Goal: Task Accomplishment & Management: Use online tool/utility

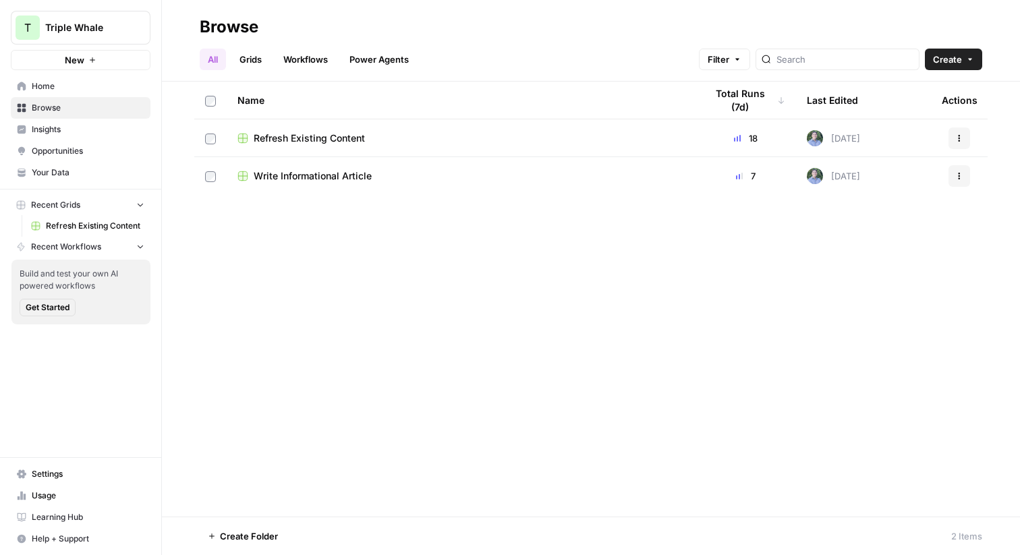
click at [91, 28] on span "Triple Whale" at bounding box center [86, 27] width 82 height 13
click at [541, 270] on div "Name Total Runs (7d) Last Edited Actions Refresh Existing Content 18 [DATE] Act…" at bounding box center [591, 299] width 858 height 435
click at [308, 143] on span "Refresh Existing Content" at bounding box center [309, 138] width 111 height 13
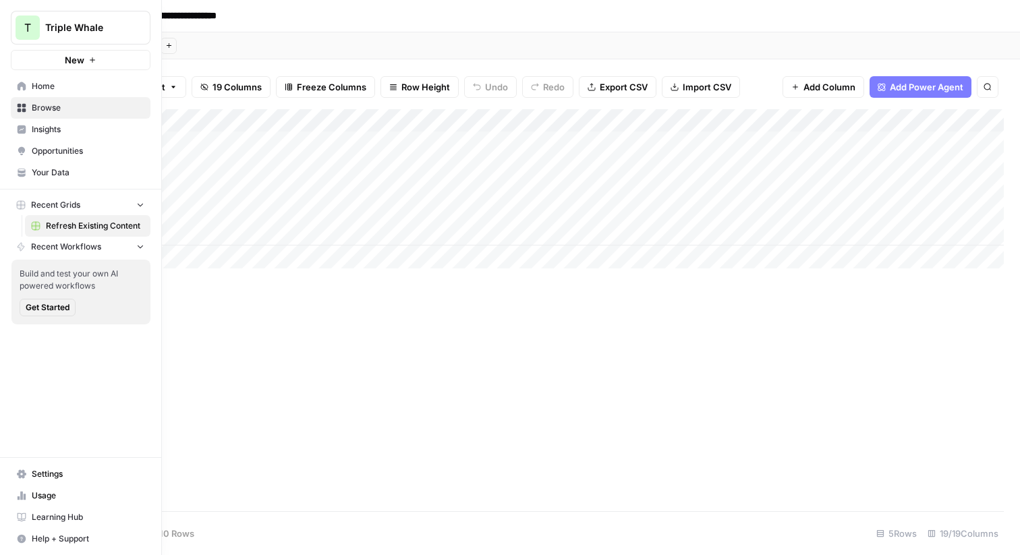
click at [37, 504] on link "Usage" at bounding box center [81, 496] width 140 height 22
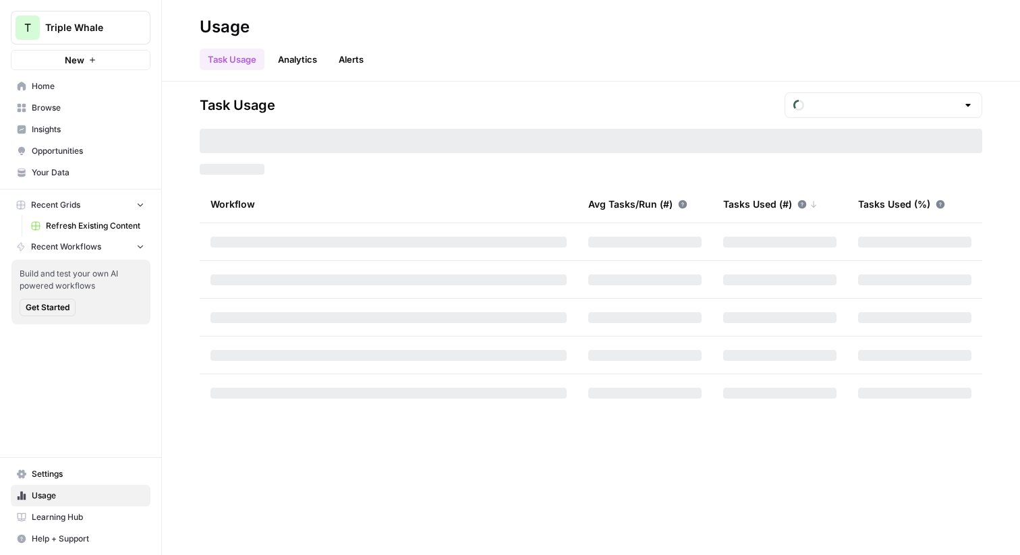
type input "October Included Tasks"
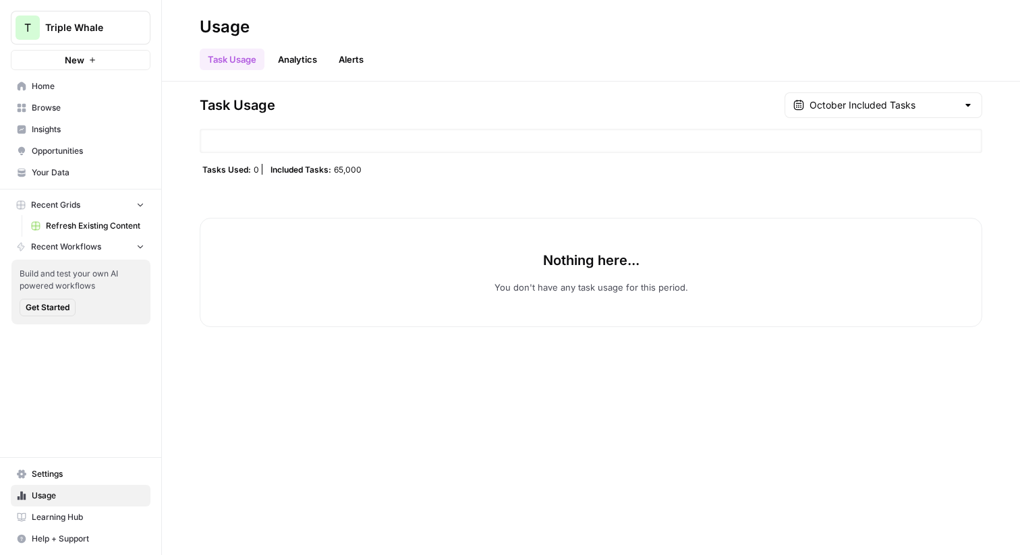
click at [47, 90] on span "Home" at bounding box center [88, 86] width 113 height 12
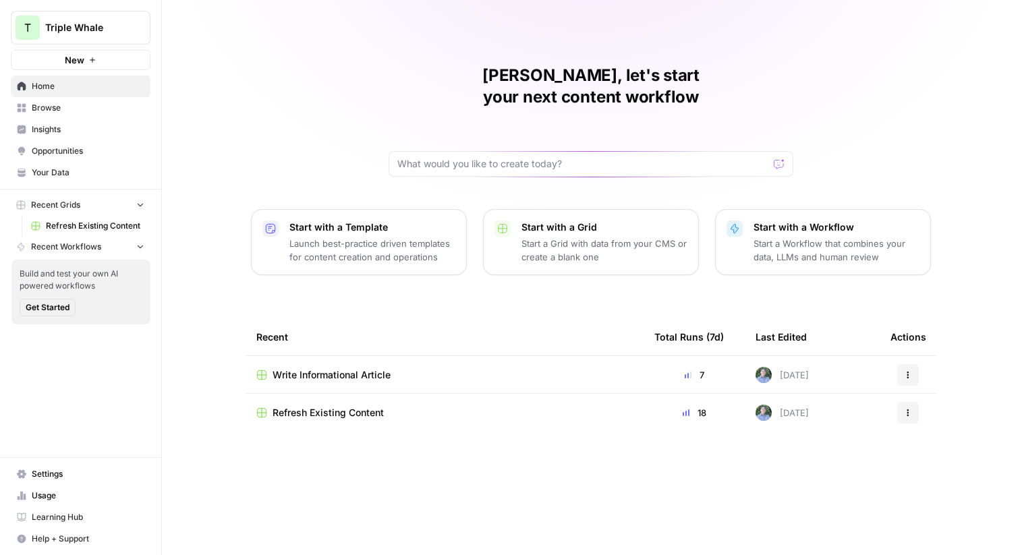
click at [57, 136] on link "Insights" at bounding box center [81, 130] width 140 height 22
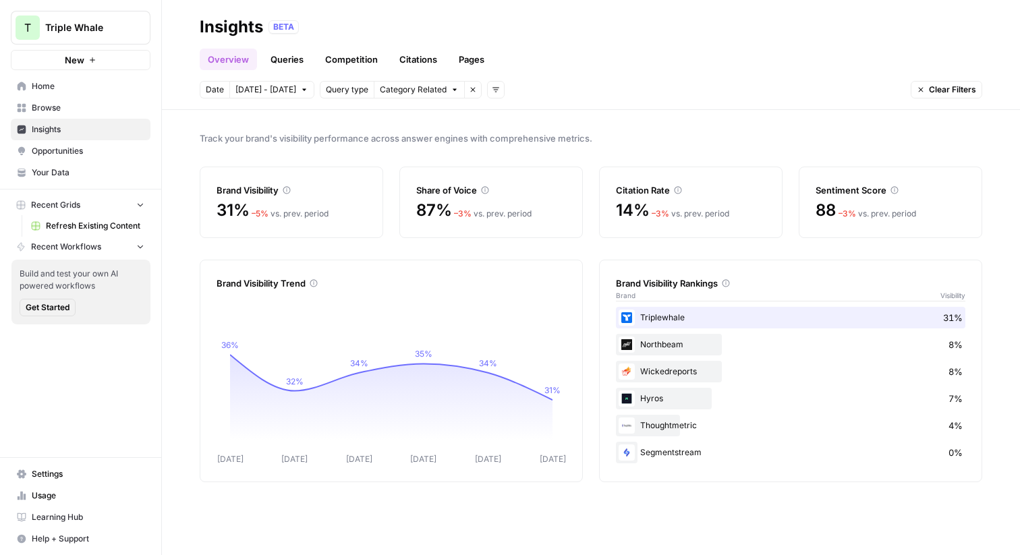
click at [56, 106] on span "Browse" at bounding box center [88, 108] width 113 height 12
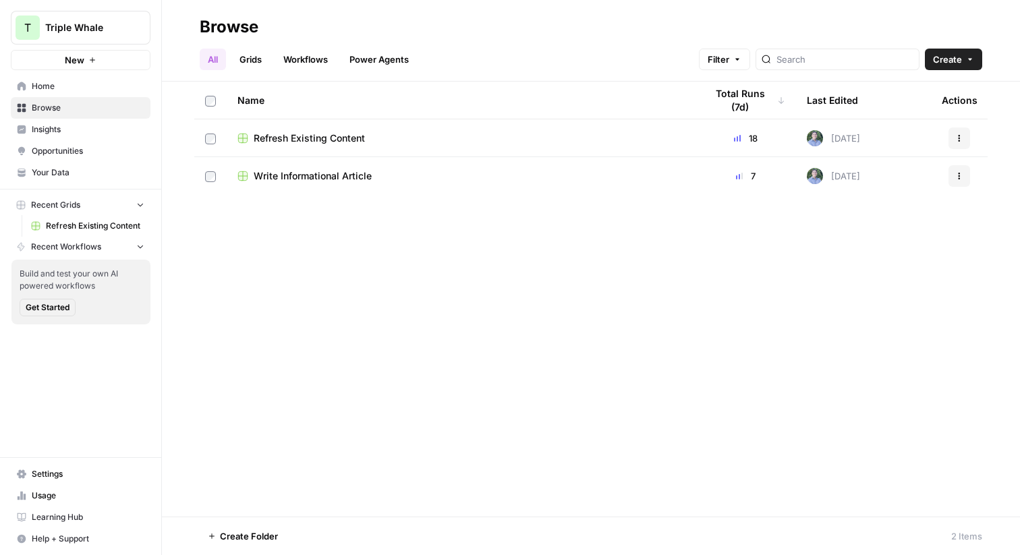
click at [278, 136] on span "Refresh Existing Content" at bounding box center [309, 138] width 111 height 13
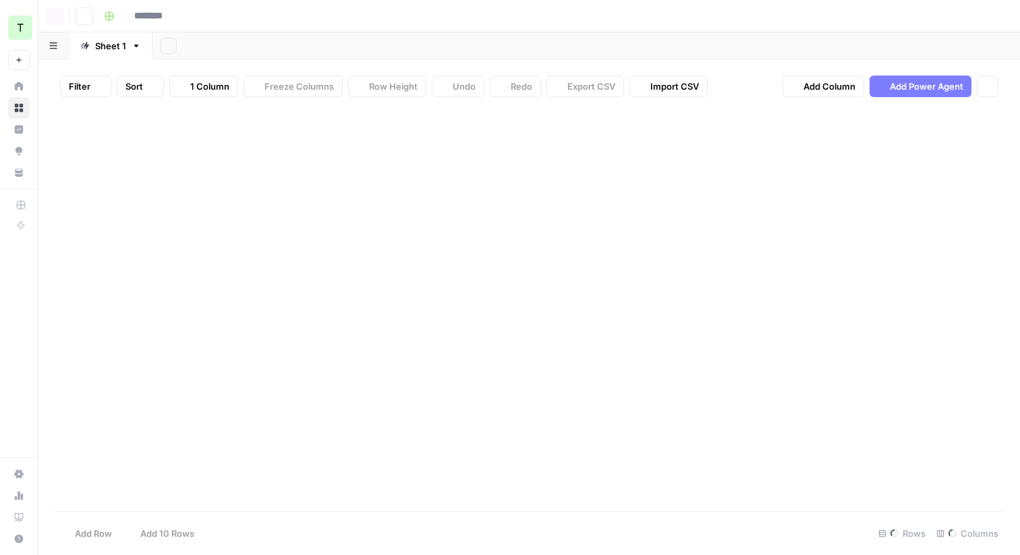
type input "**********"
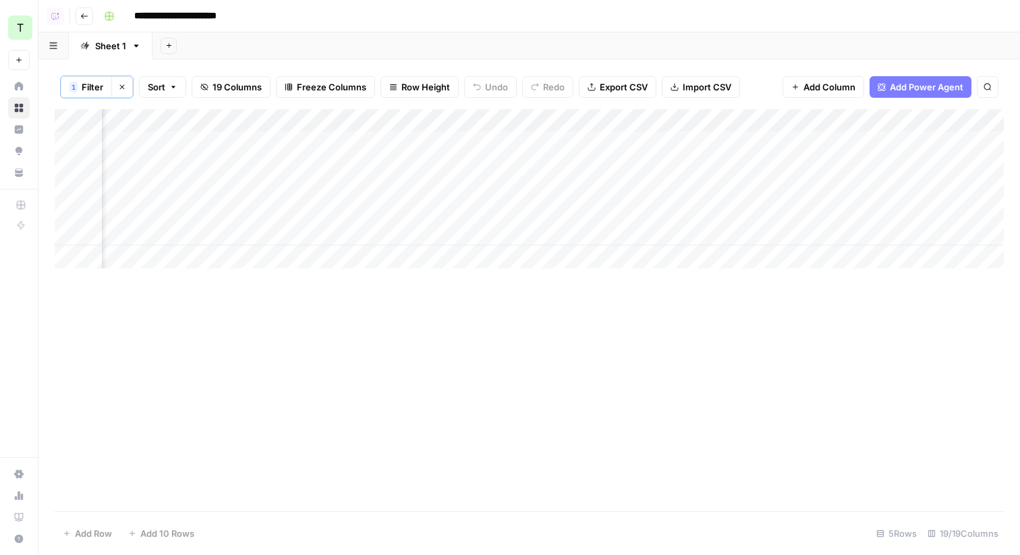
scroll to position [0, 856]
click at [693, 144] on div "Add Column" at bounding box center [530, 188] width 950 height 159
click at [346, 163] on div "Add Column" at bounding box center [530, 188] width 950 height 159
click at [68, 169] on div "Add Column" at bounding box center [530, 188] width 950 height 159
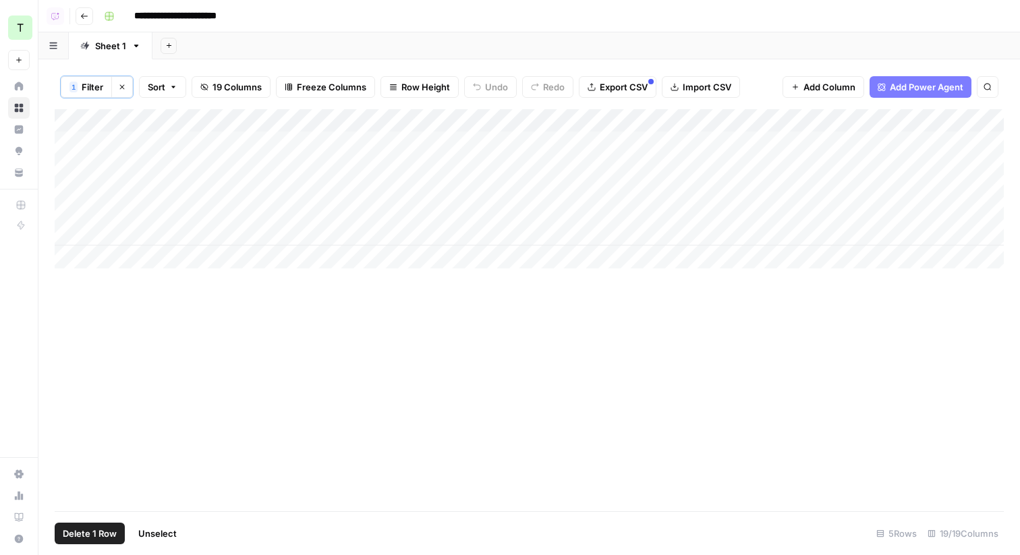
click at [97, 532] on span "Delete 1 Row" at bounding box center [90, 533] width 54 height 13
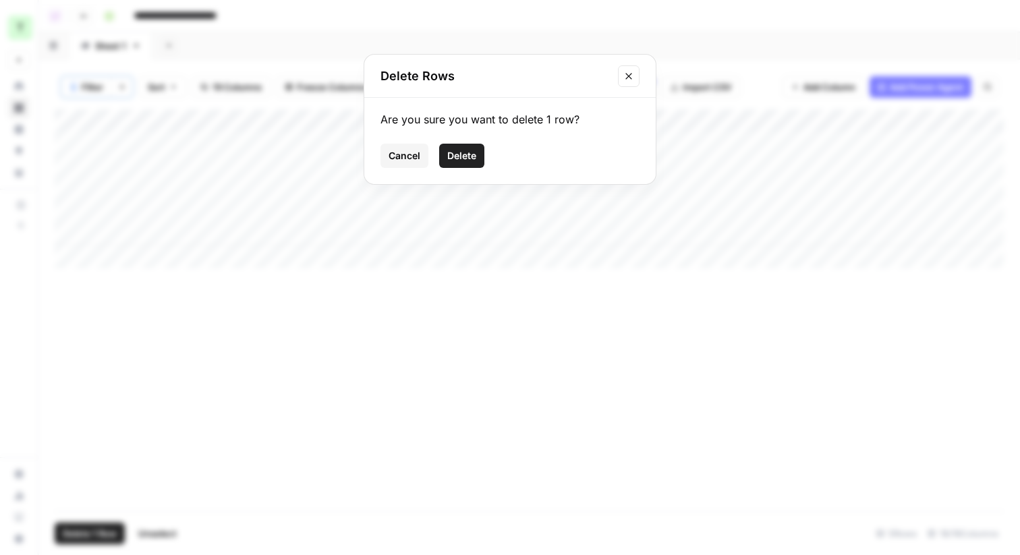
click at [460, 149] on span "Delete" at bounding box center [461, 155] width 29 height 13
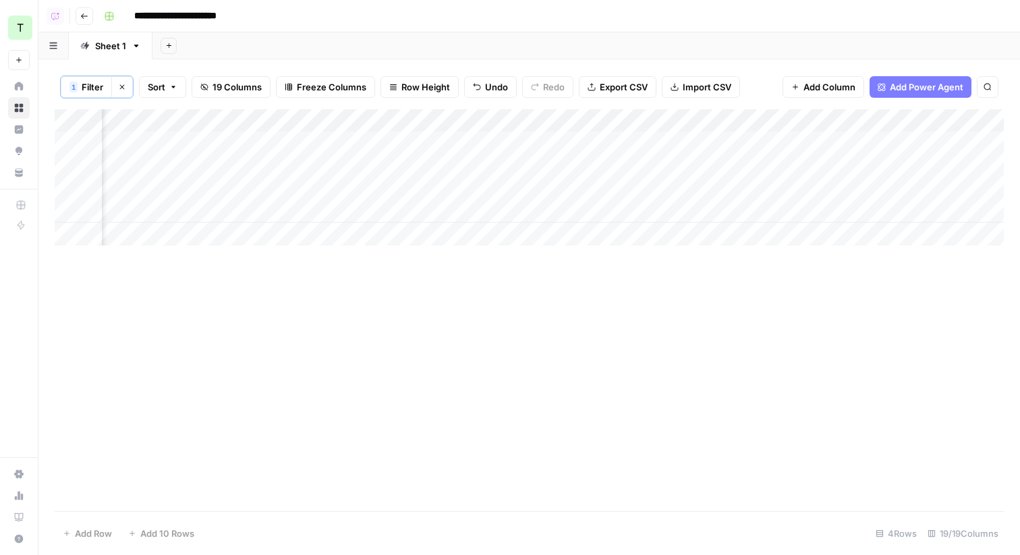
scroll to position [0, 1209]
click at [675, 143] on div "Add Column" at bounding box center [530, 177] width 950 height 136
click at [780, 167] on div "Add Column" at bounding box center [530, 177] width 950 height 136
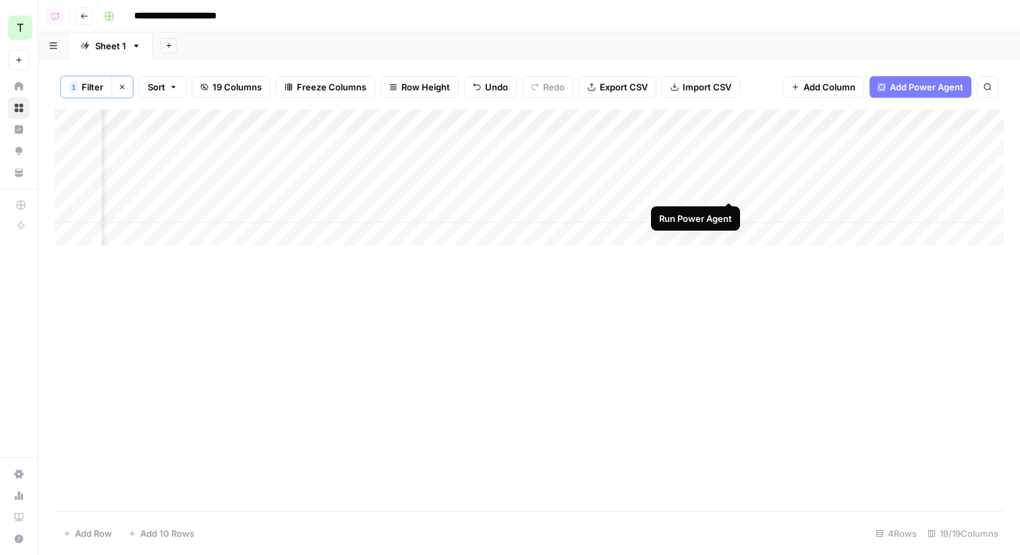
click at [730, 186] on div "Add Column" at bounding box center [530, 177] width 950 height 136
click at [728, 187] on div "Add Column" at bounding box center [530, 177] width 950 height 136
click at [347, 190] on div "Add Column" at bounding box center [530, 177] width 950 height 136
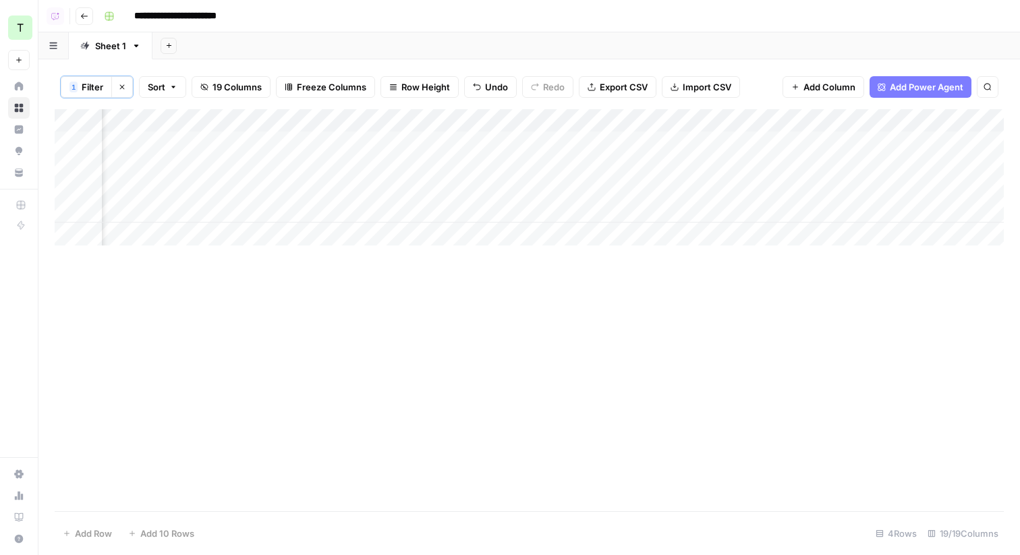
click at [697, 165] on div "Add Column" at bounding box center [530, 177] width 950 height 136
click at [341, 212] on div "Add Column" at bounding box center [530, 177] width 950 height 136
click at [341, 211] on div "Add Column" at bounding box center [530, 177] width 950 height 136
click at [497, 142] on div "Add Column" at bounding box center [530, 177] width 950 height 136
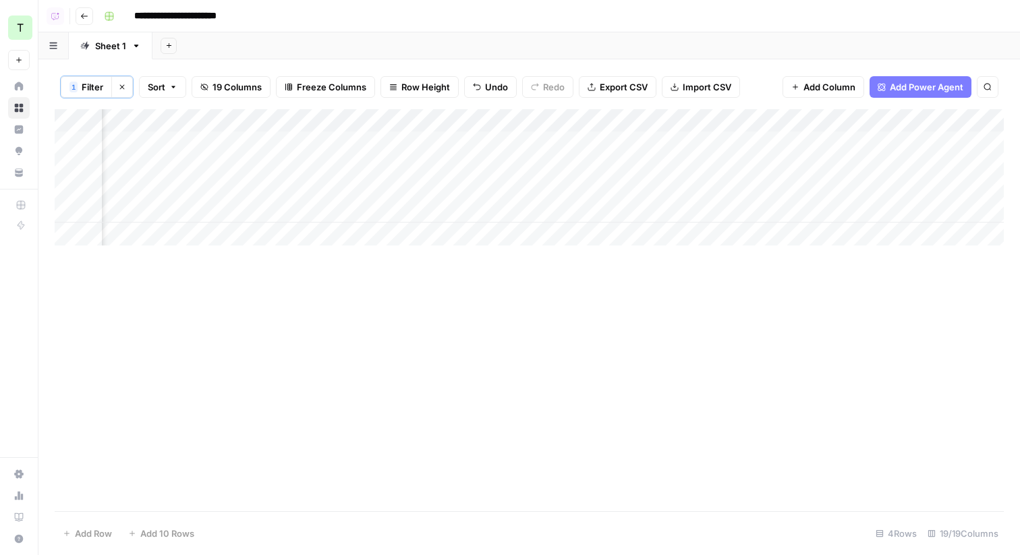
scroll to position [0, 0]
click at [80, 18] on button "Go back" at bounding box center [85, 16] width 18 height 18
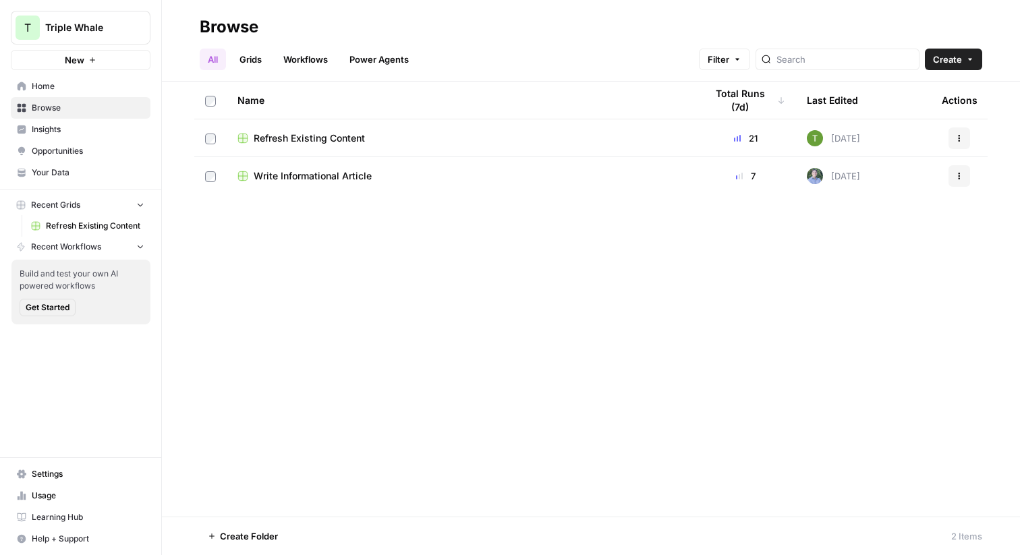
click at [360, 179] on span "Write Informational Article" at bounding box center [313, 175] width 118 height 13
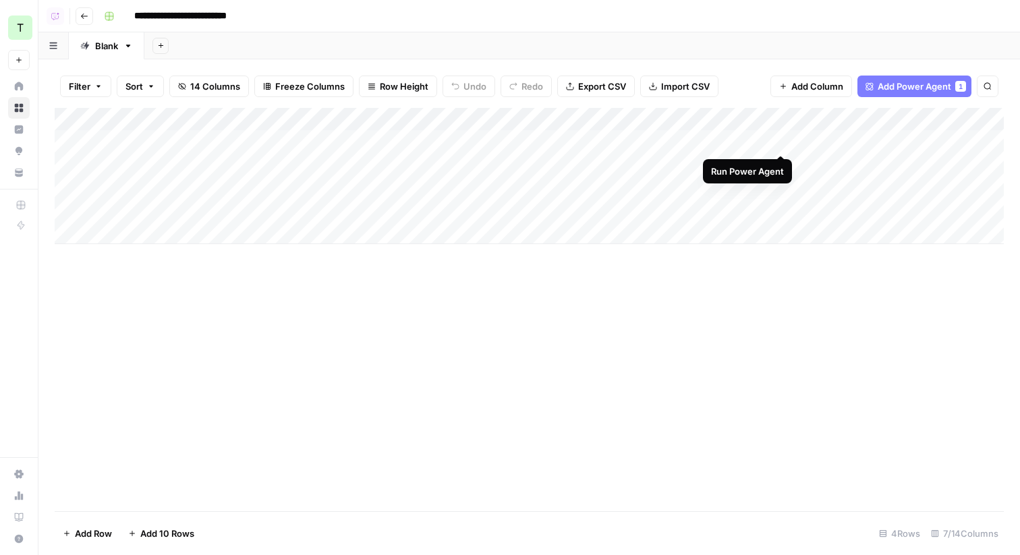
click at [783, 142] on div "Add Column" at bounding box center [530, 176] width 950 height 136
click at [782, 165] on div "Add Column" at bounding box center [530, 176] width 950 height 136
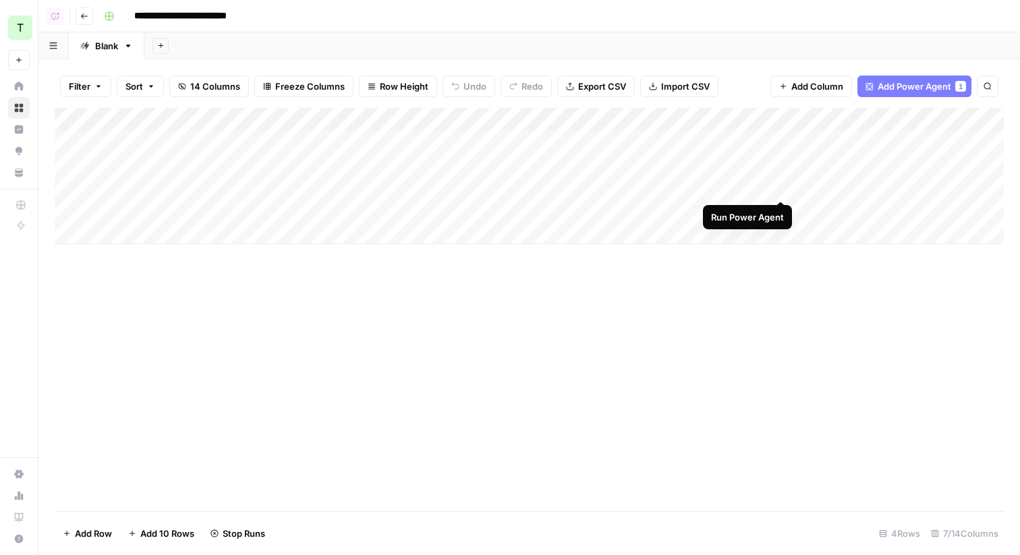
click at [782, 189] on div "Add Column" at bounding box center [530, 176] width 950 height 136
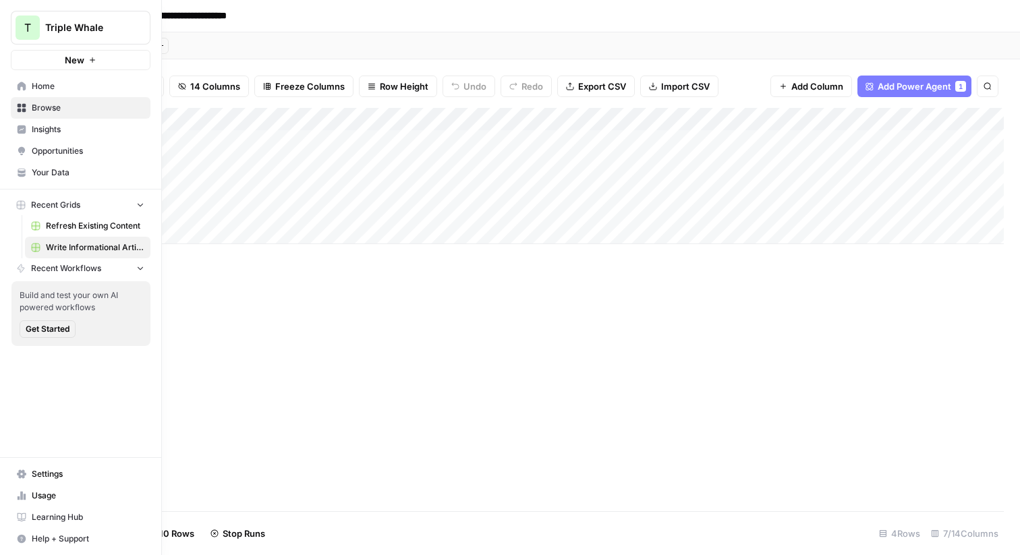
click at [59, 175] on span "Your Data" at bounding box center [88, 173] width 113 height 12
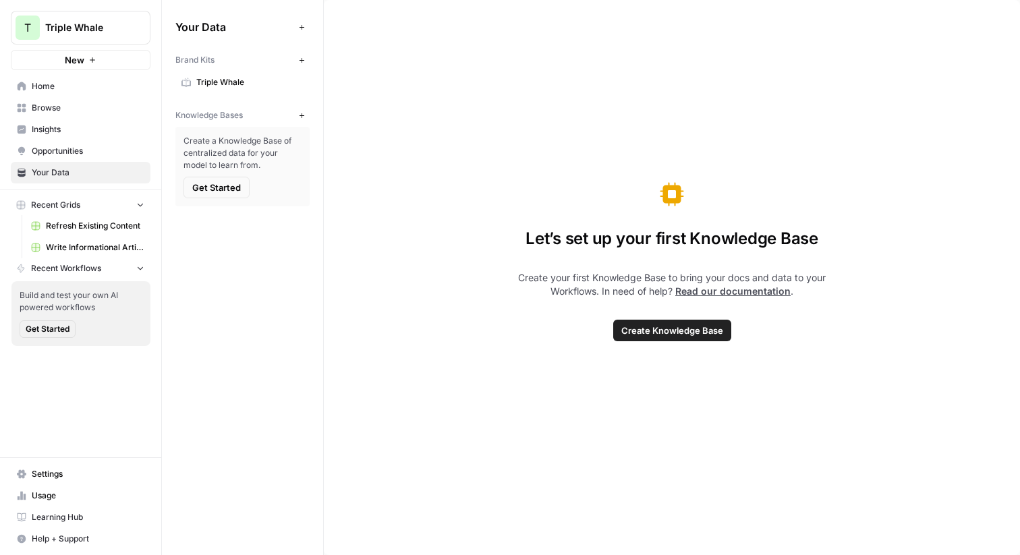
click at [225, 186] on span "Get Started" at bounding box center [216, 187] width 49 height 13
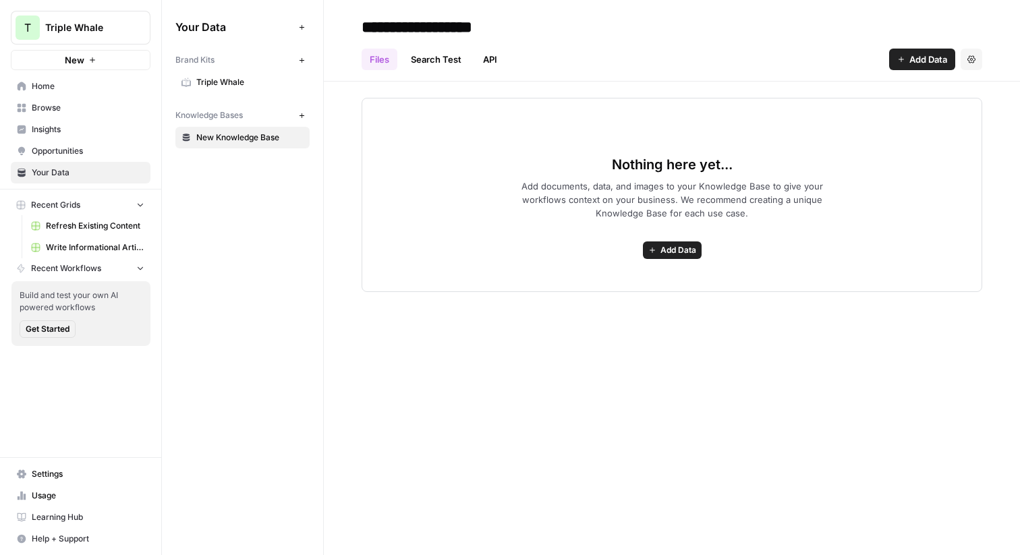
click at [919, 60] on span "Add Data" at bounding box center [929, 59] width 38 height 13
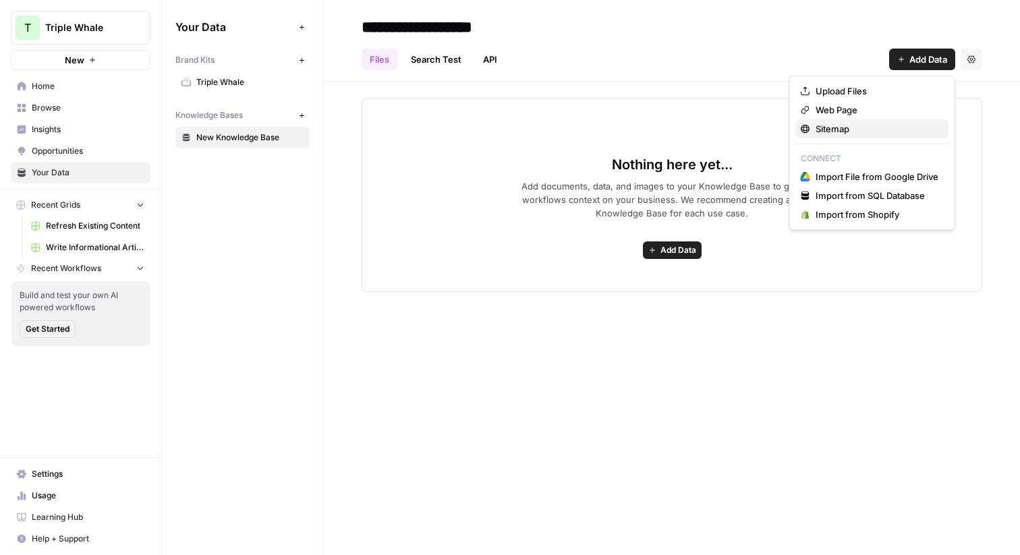
click at [833, 127] on span "Sitemap" at bounding box center [877, 128] width 123 height 13
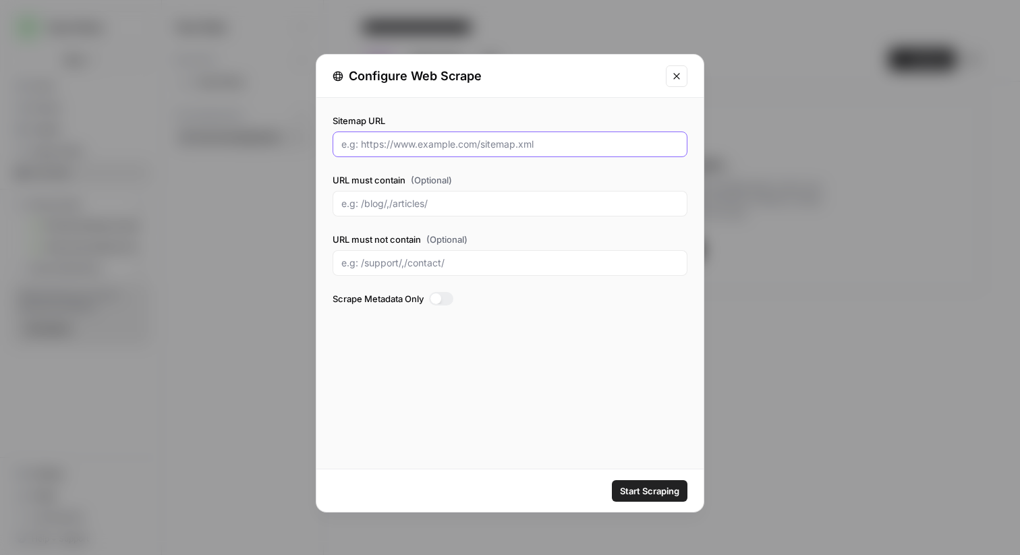
click at [439, 144] on input "Sitemap URL" at bounding box center [509, 144] width 337 height 13
paste input "[URL][DOMAIN_NAME]"
type input "[URL][DOMAIN_NAME]"
click at [371, 208] on input "URL must contain (Optional)" at bounding box center [509, 203] width 337 height 13
type input "blog"
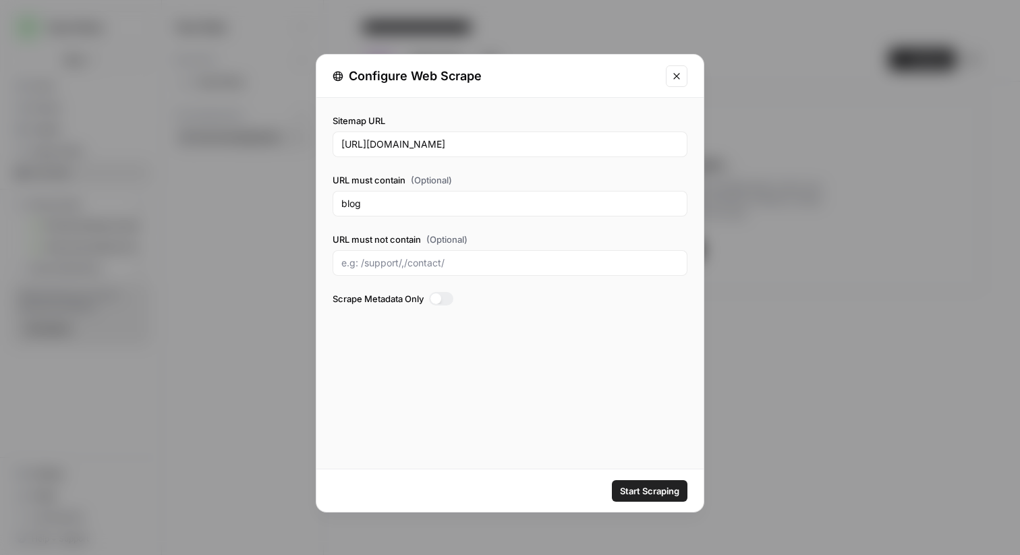
click at [636, 490] on span "Start Scraping" at bounding box center [649, 491] width 59 height 13
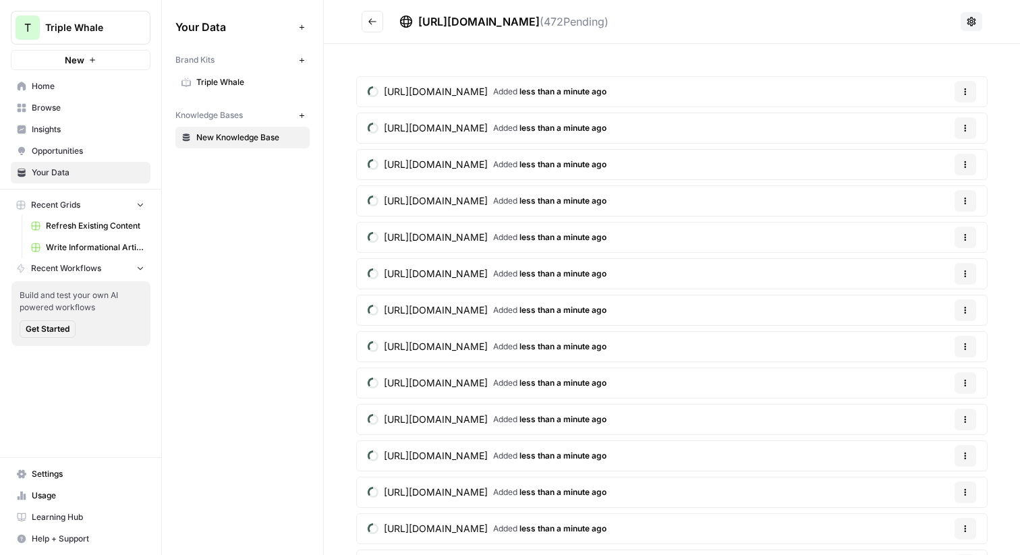
click at [493, 22] on span "[URL][DOMAIN_NAME]" at bounding box center [478, 21] width 121 height 13
click at [972, 22] on icon at bounding box center [972, 21] width 9 height 9
click at [802, 9] on header "[URL][DOMAIN_NAME] ( 472 Pending)" at bounding box center [672, 22] width 696 height 44
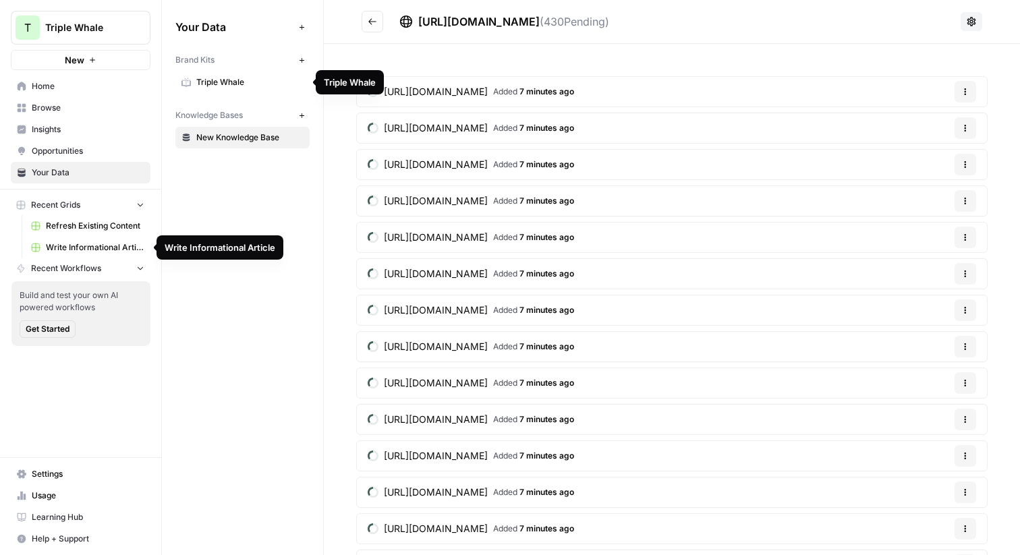
click at [68, 252] on span "Write Informational Article" at bounding box center [95, 248] width 99 height 12
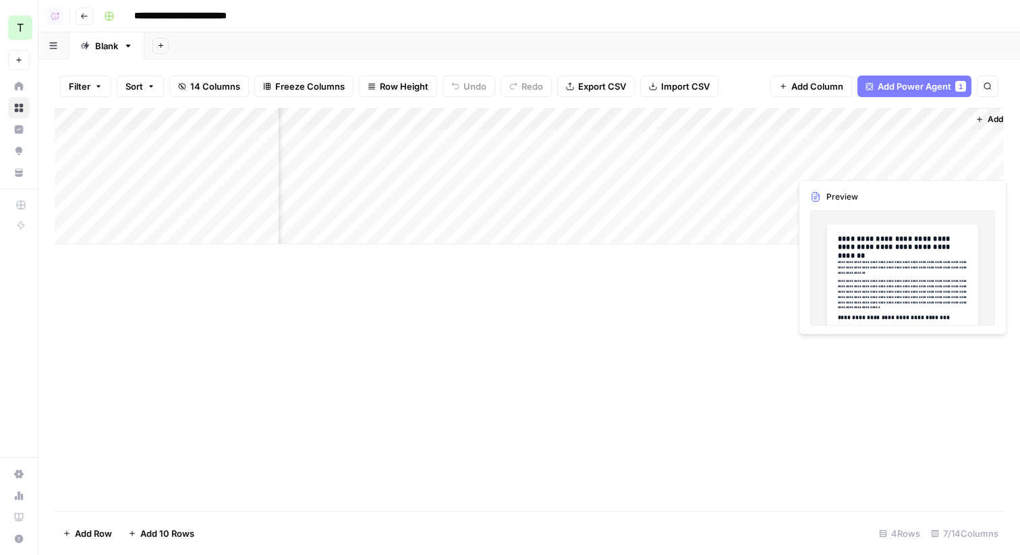
scroll to position [0, 299]
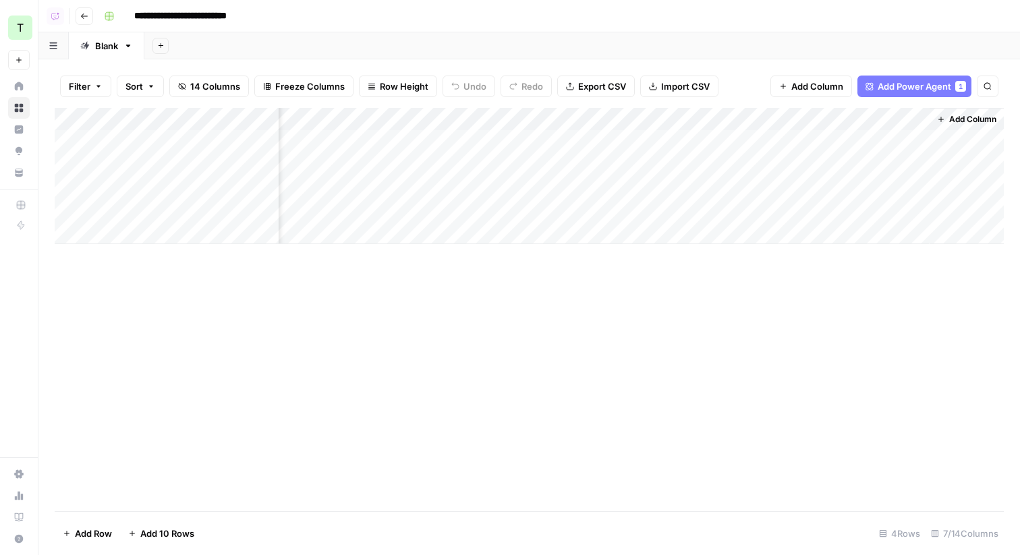
click at [778, 121] on div "Add Column" at bounding box center [530, 176] width 950 height 136
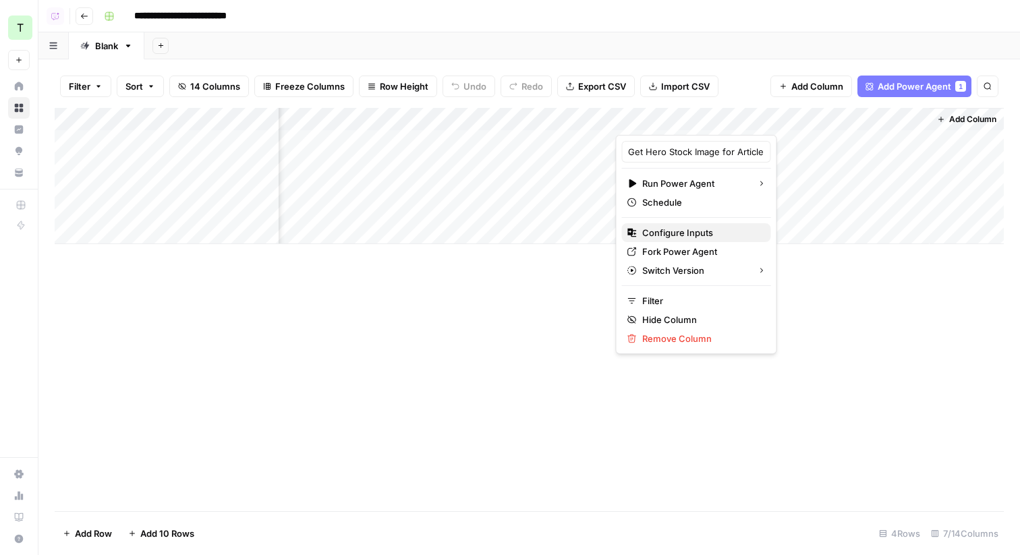
click at [673, 236] on span "Configure Inputs" at bounding box center [702, 232] width 118 height 13
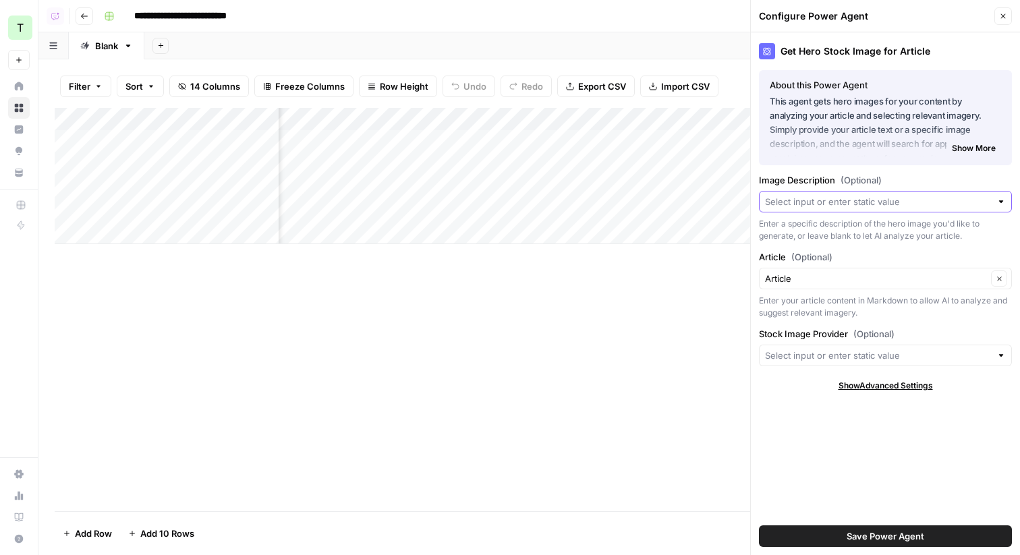
click at [887, 202] on input "Image Description (Optional)" at bounding box center [878, 201] width 226 height 13
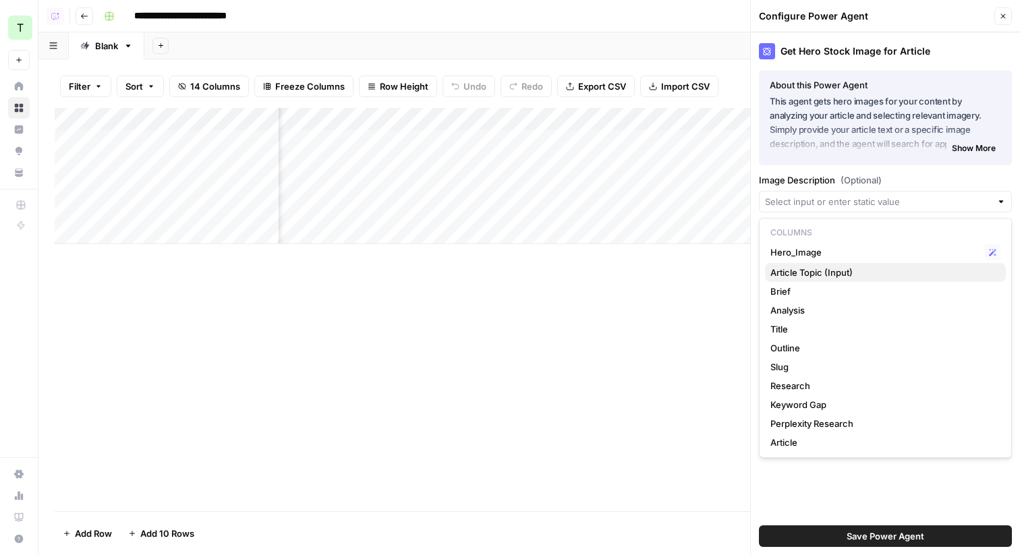
click at [841, 271] on span "Article Topic (Input)" at bounding box center [883, 272] width 225 height 13
type input "Article Topic (Input)"
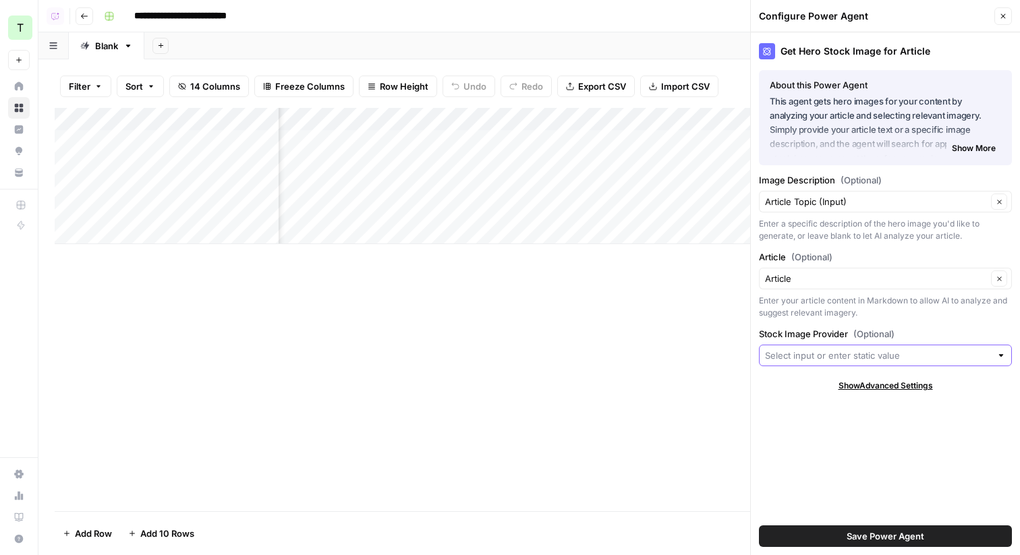
click at [883, 358] on input "Stock Image Provider (Optional)" at bounding box center [878, 355] width 226 height 13
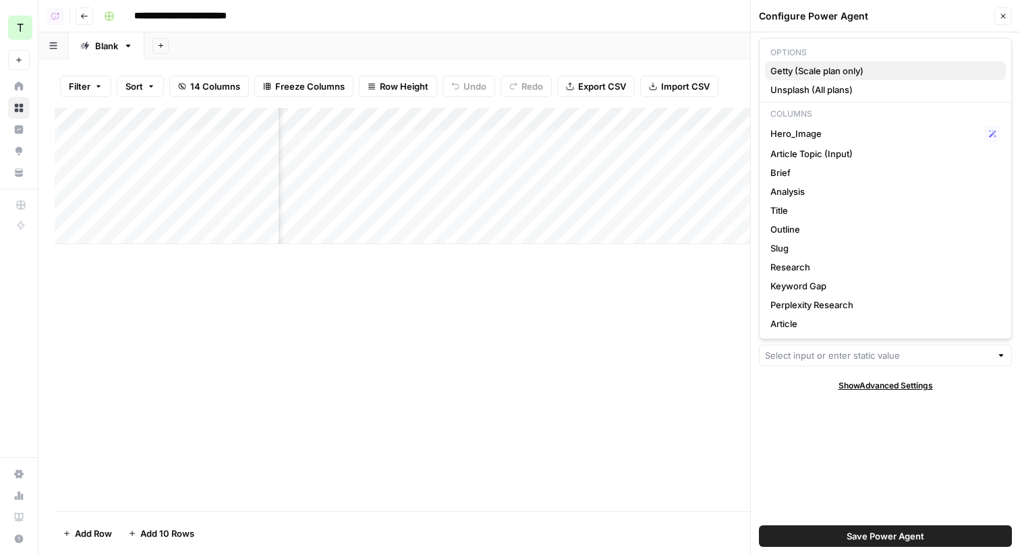
click at [869, 72] on span "Getty (Scale plan only)" at bounding box center [883, 70] width 225 height 13
type input "Getty (Scale plan only)"
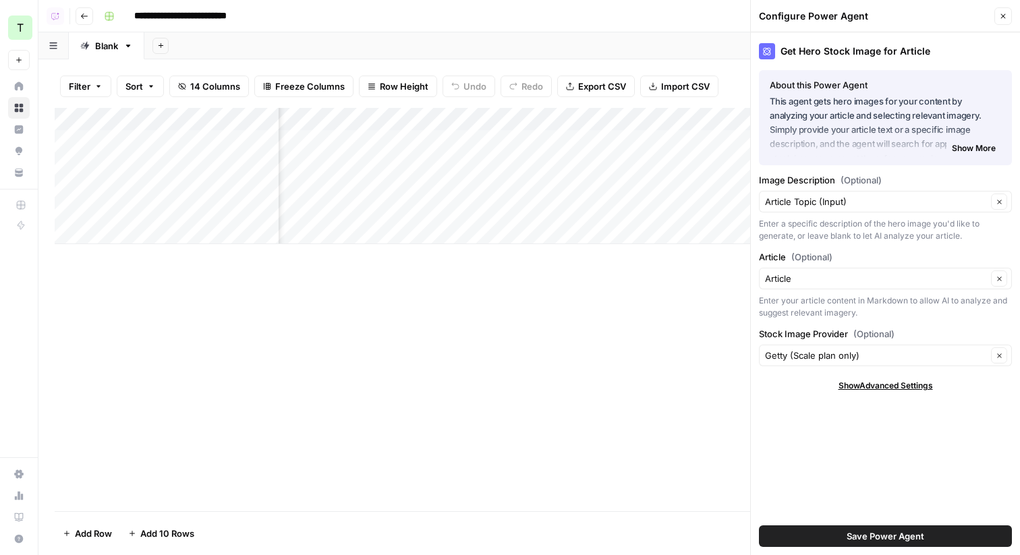
click at [870, 535] on span "Save Power Agent" at bounding box center [886, 536] width 78 height 13
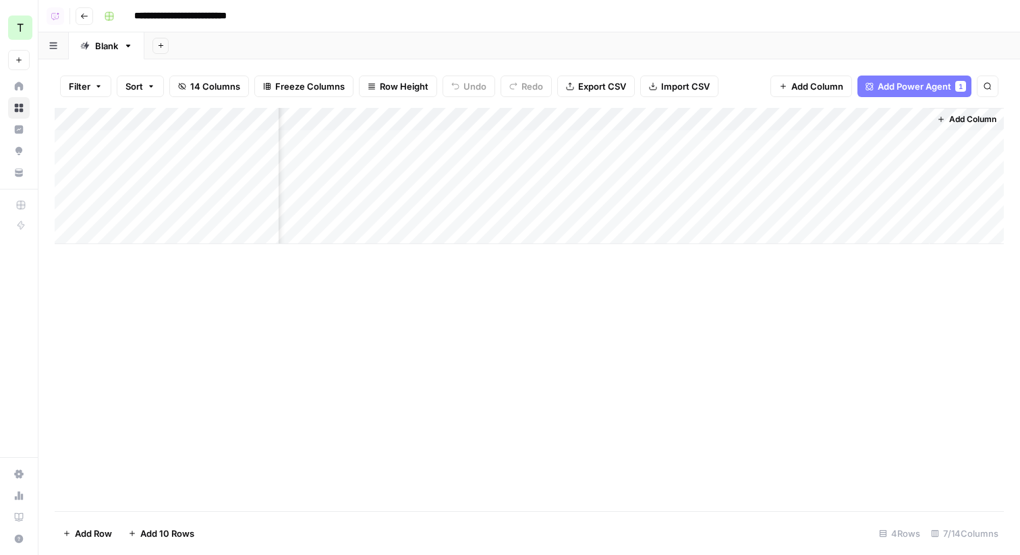
click at [715, 138] on div "Add Column" at bounding box center [530, 176] width 950 height 136
click at [709, 165] on div "Add Column" at bounding box center [530, 176] width 950 height 136
click at [706, 186] on div "Add Column" at bounding box center [530, 176] width 950 height 136
click at [792, 142] on div "Add Column" at bounding box center [530, 176] width 950 height 136
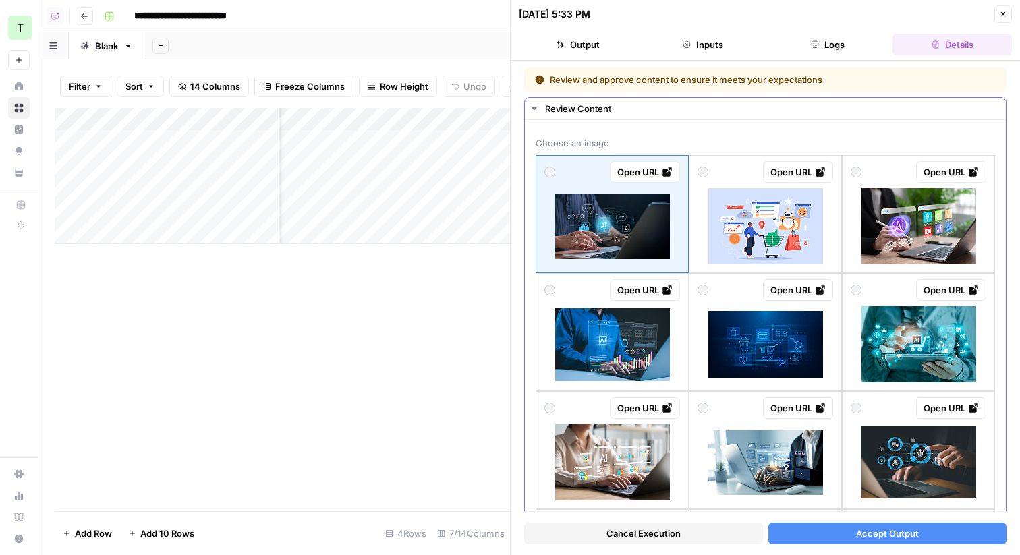
click at [927, 220] on img at bounding box center [919, 226] width 115 height 76
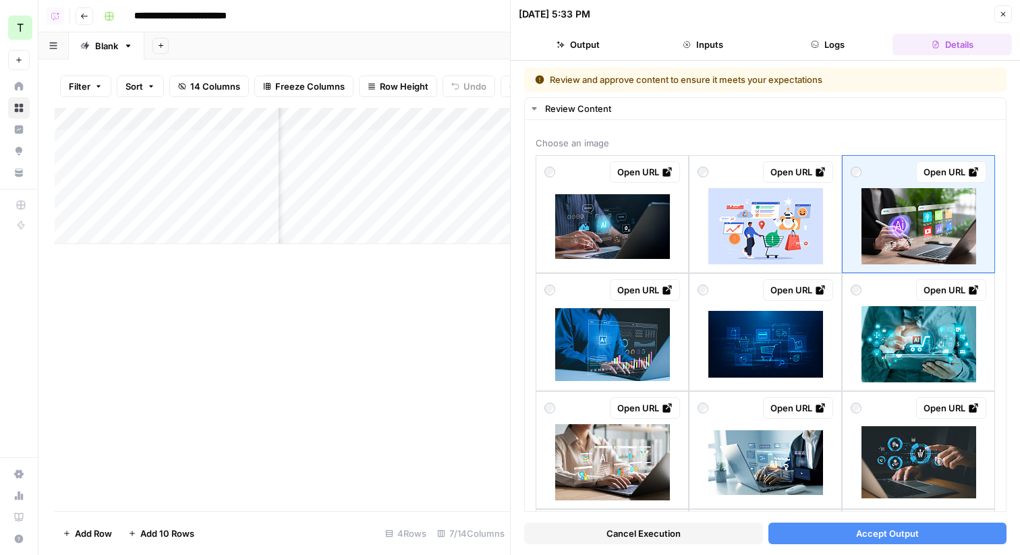
click at [895, 537] on span "Accept Output" at bounding box center [887, 533] width 63 height 13
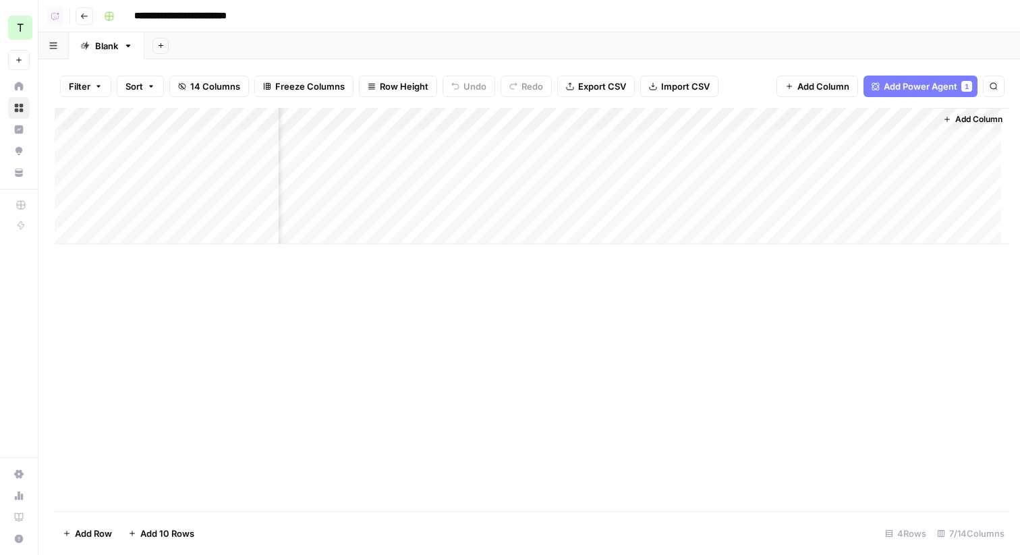
scroll to position [0, 283]
click at [811, 167] on div "Add Column" at bounding box center [530, 176] width 950 height 136
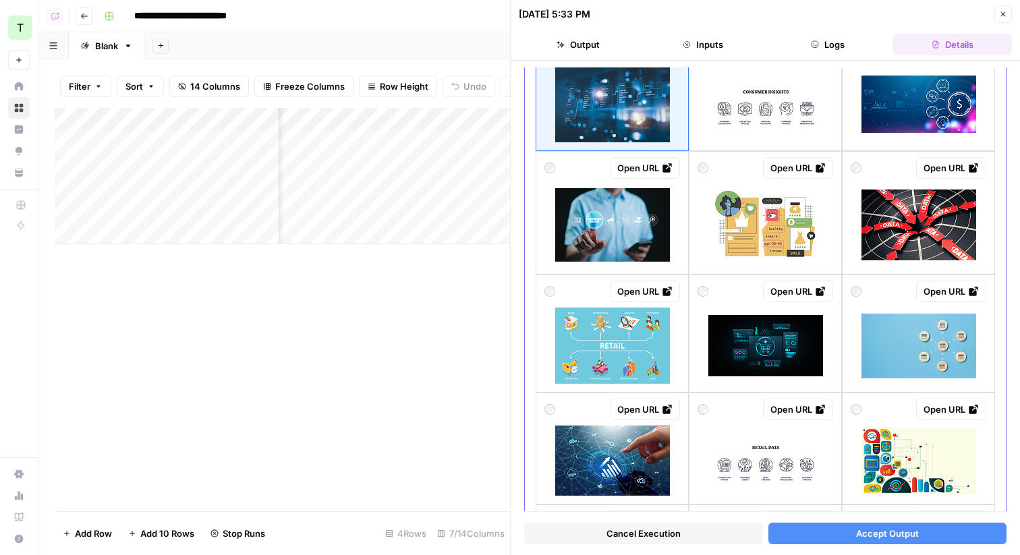
scroll to position [128, 0]
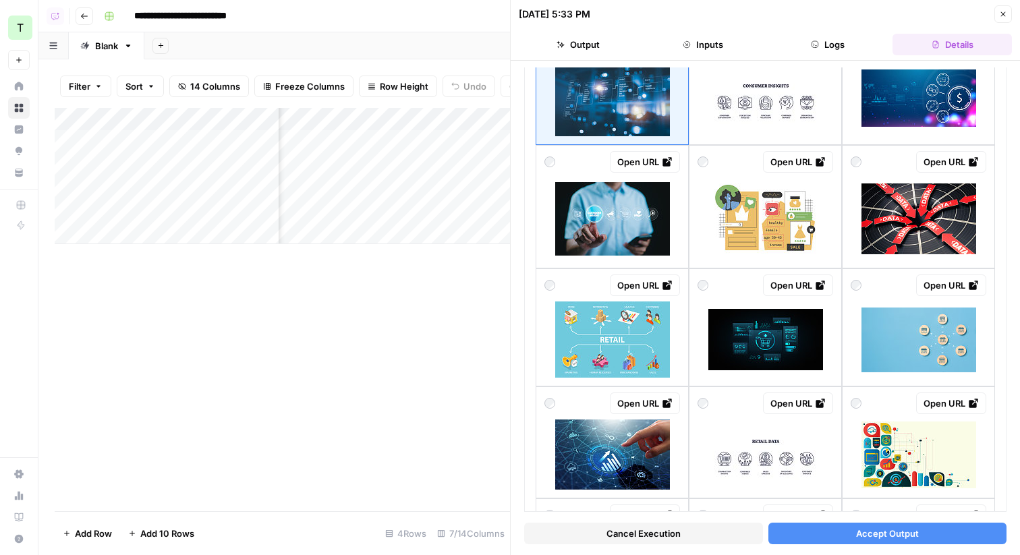
click at [206, 165] on div "Add Column" at bounding box center [283, 176] width 456 height 136
click at [321, 277] on div "Add Column" at bounding box center [283, 310] width 456 height 404
drag, startPoint x: 279, startPoint y: 117, endPoint x: 350, endPoint y: 117, distance: 71.5
click at [350, 117] on div "Add Column" at bounding box center [283, 176] width 456 height 136
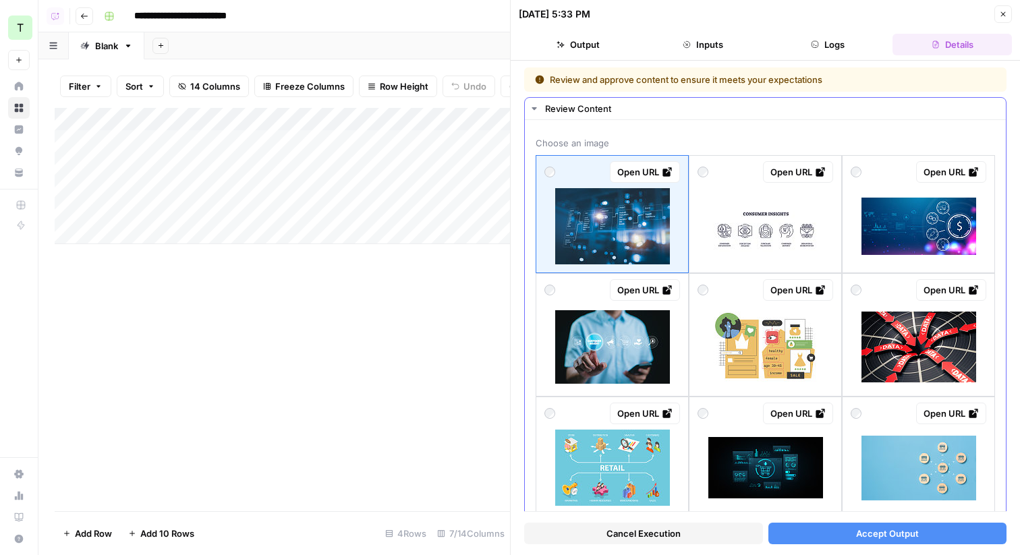
click at [922, 238] on img at bounding box center [919, 226] width 115 height 57
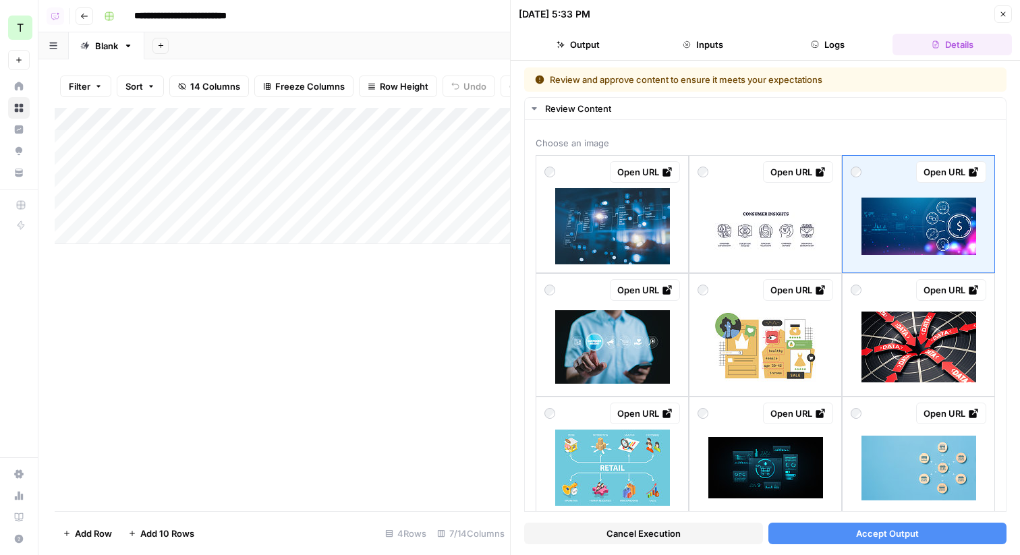
click at [902, 532] on span "Accept Output" at bounding box center [887, 533] width 63 height 13
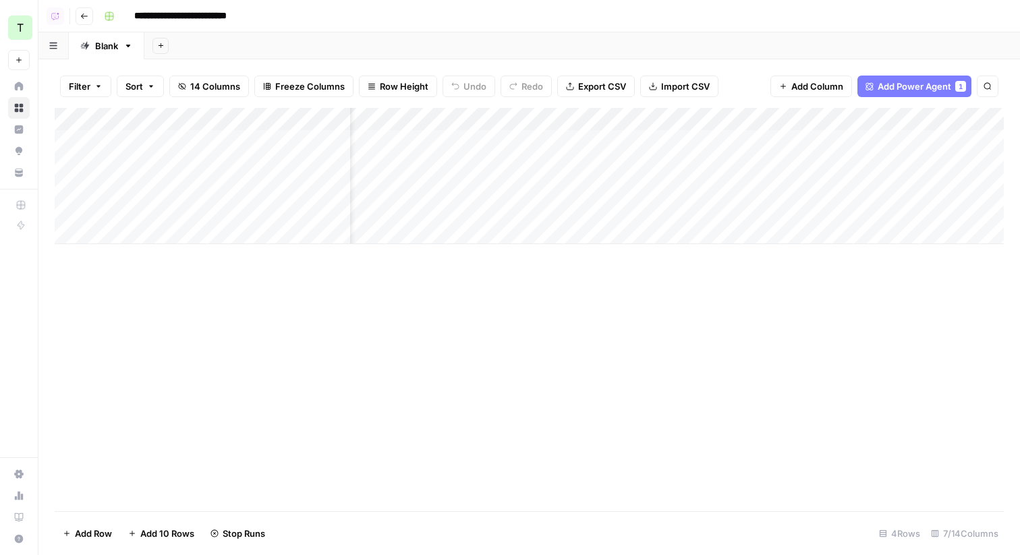
scroll to position [0, 371]
click at [944, 118] on icon "button" at bounding box center [941, 119] width 8 height 8
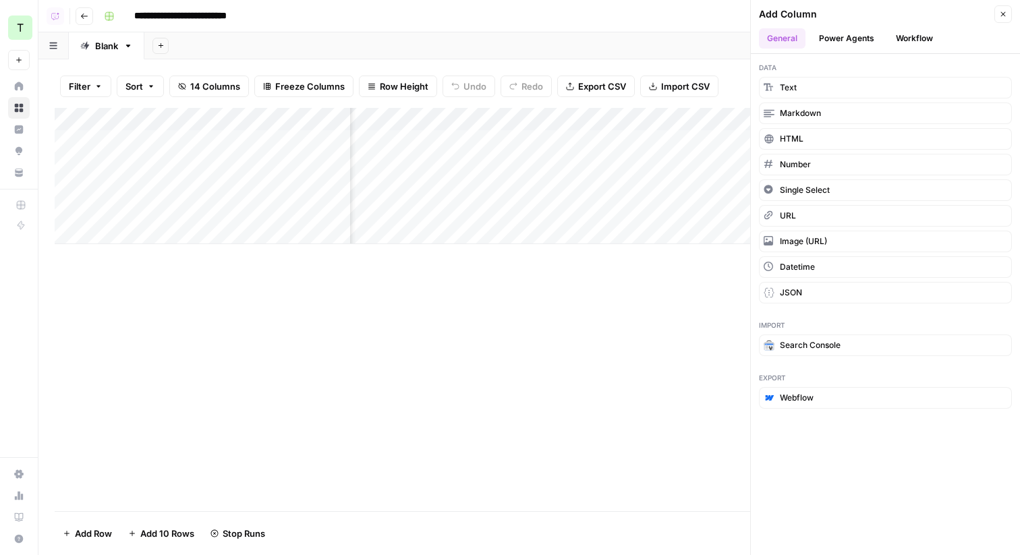
click at [846, 36] on button "Power Agents" at bounding box center [847, 38] width 72 height 20
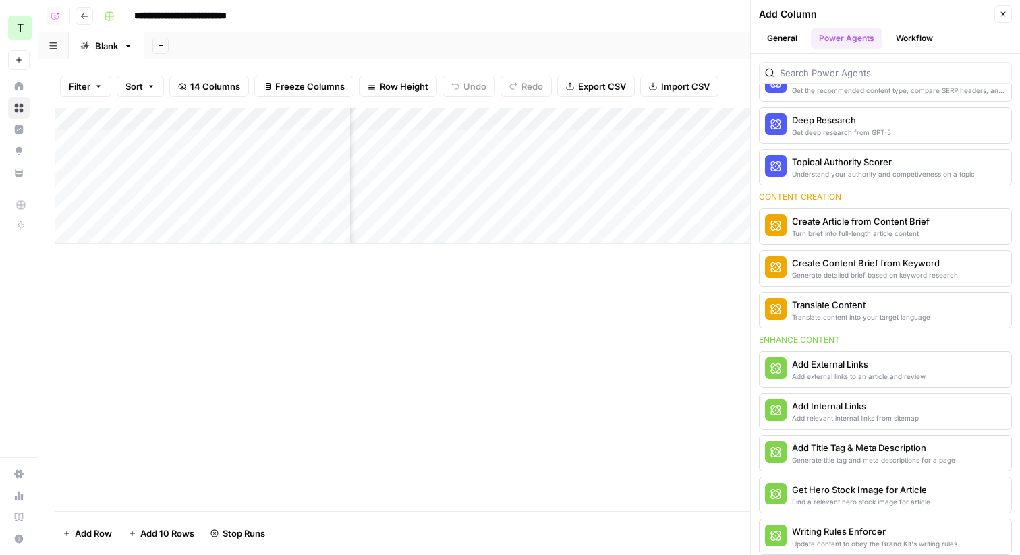
scroll to position [205, 0]
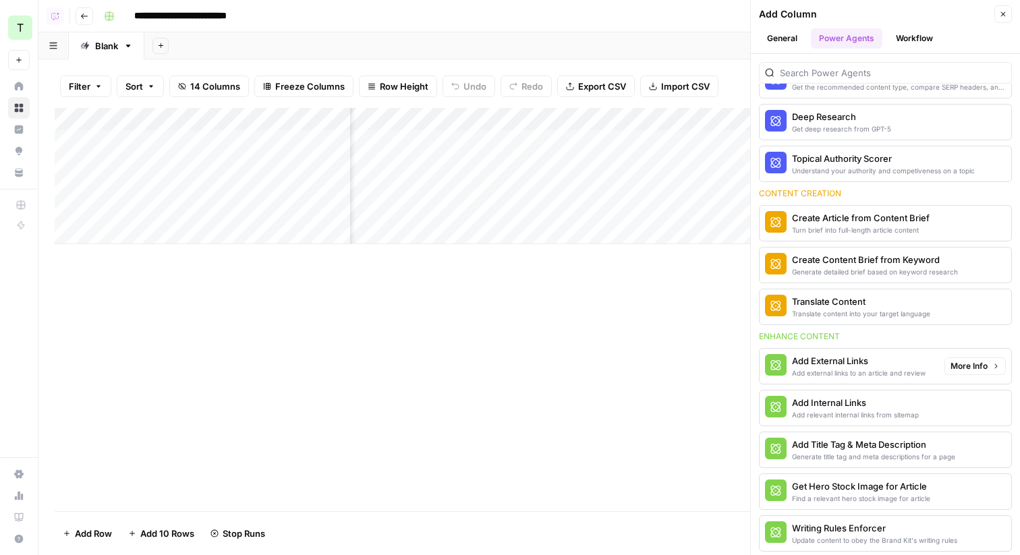
click at [837, 397] on div "Add Internal Links" at bounding box center [855, 402] width 127 height 13
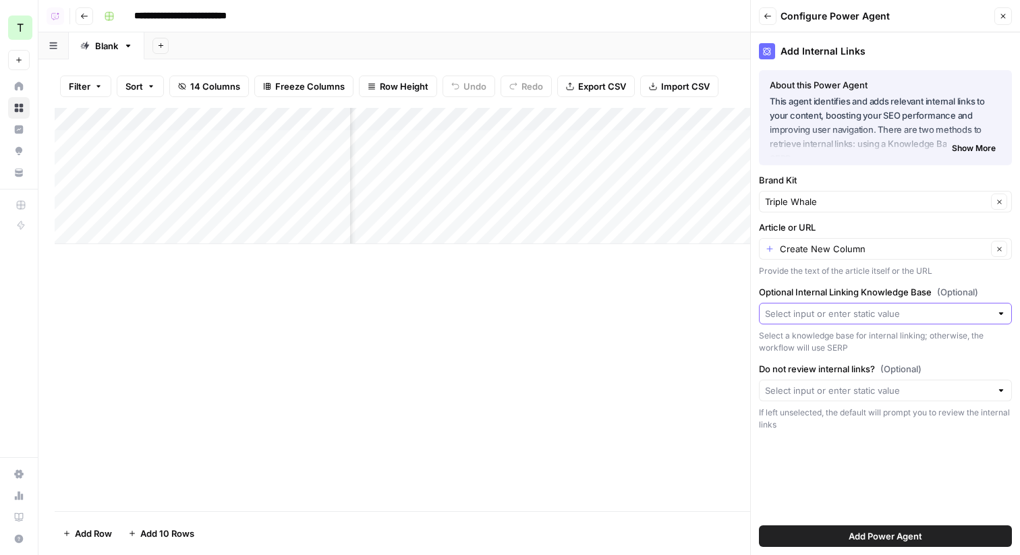
click at [852, 312] on input "Optional Internal Linking Knowledge Base (Optional)" at bounding box center [878, 313] width 226 height 13
click at [597, 385] on div "Add Column" at bounding box center [530, 310] width 950 height 404
click at [1005, 18] on icon "button" at bounding box center [1004, 16] width 5 height 5
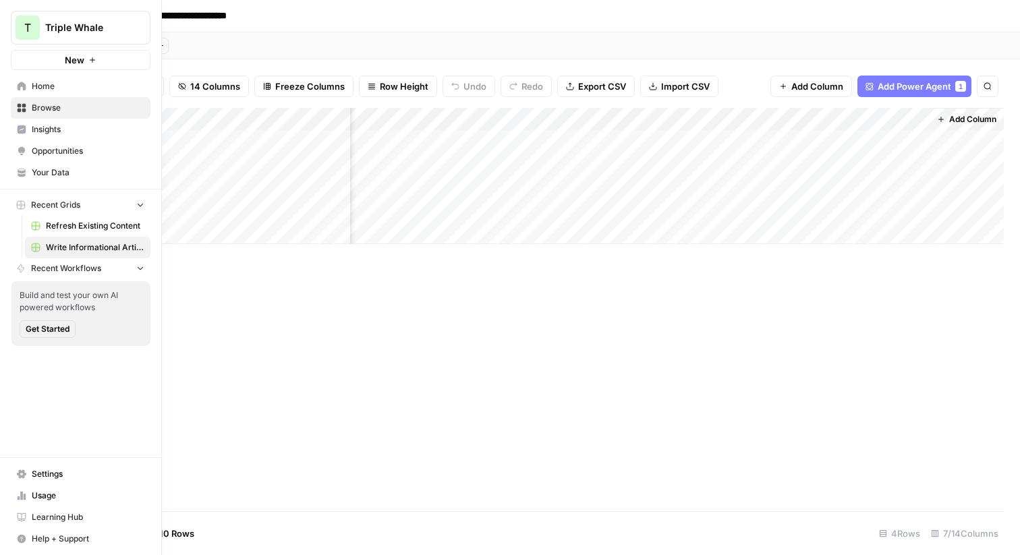
click at [54, 178] on span "Your Data" at bounding box center [88, 173] width 113 height 12
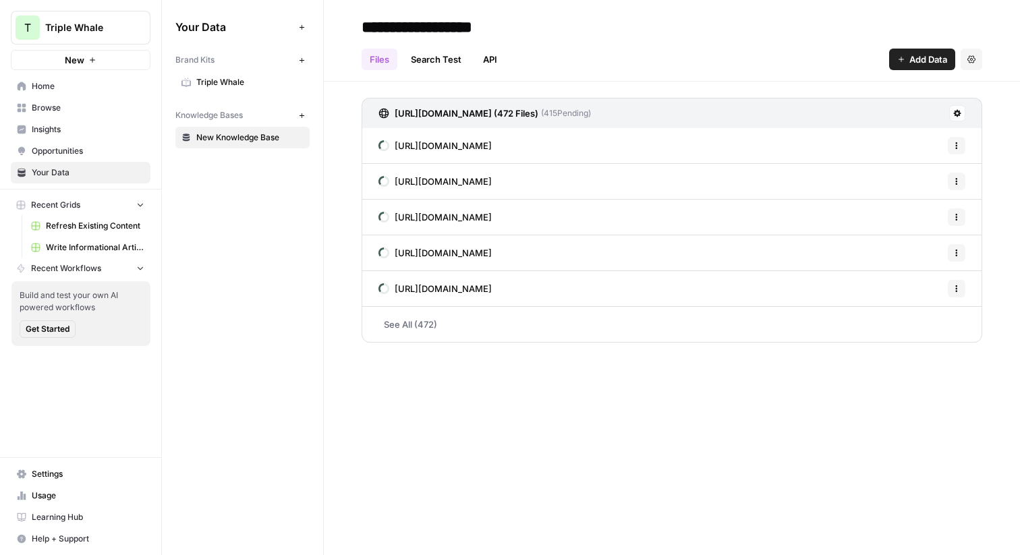
click at [445, 26] on input "**********" at bounding box center [464, 26] width 216 height 27
type input "**********"
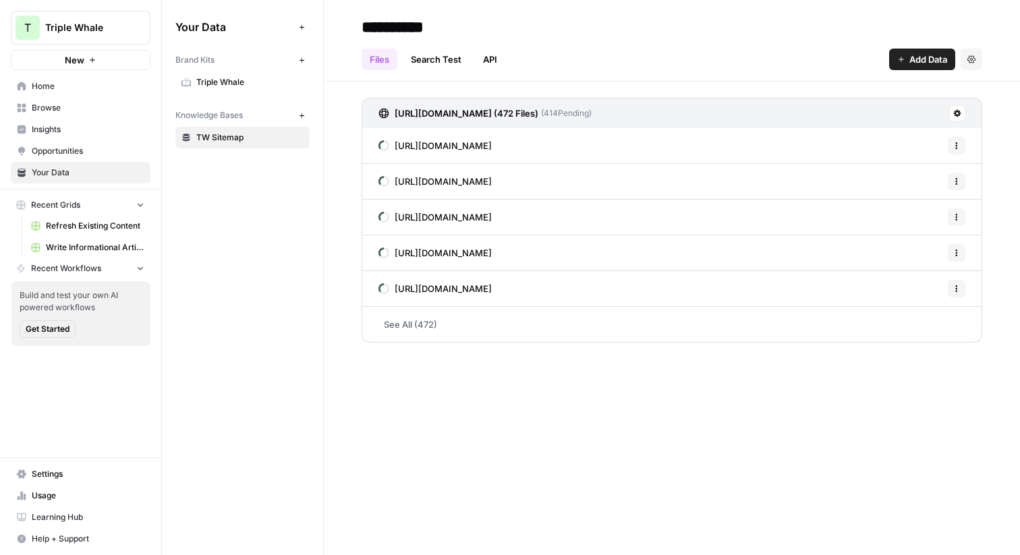
click at [219, 227] on div "Your Data Add Data Brand Kits New Triple Whale Knowledge Bases New TW Sitemap" at bounding box center [242, 277] width 161 height 555
click at [72, 245] on span "Write Informational Article" at bounding box center [95, 248] width 99 height 12
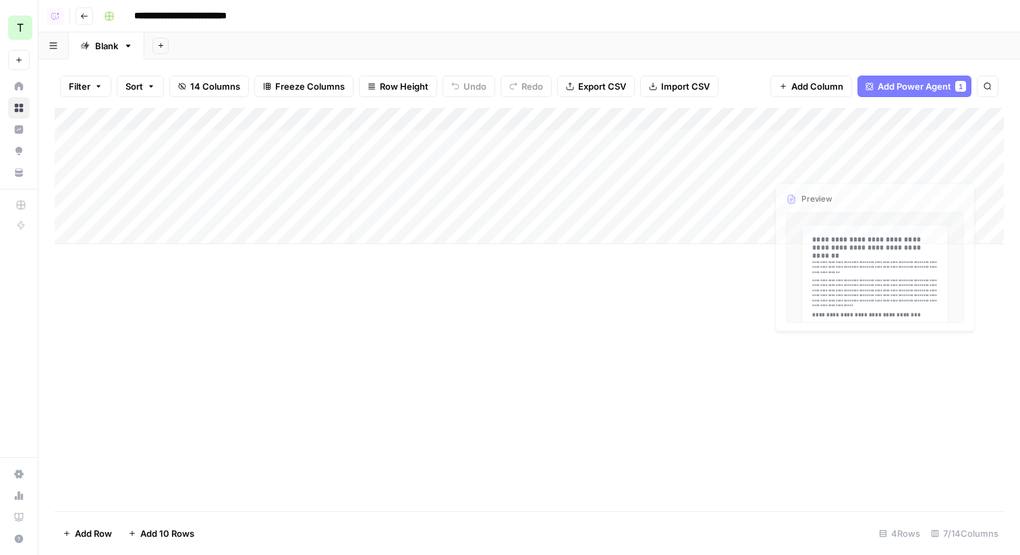
scroll to position [0, 371]
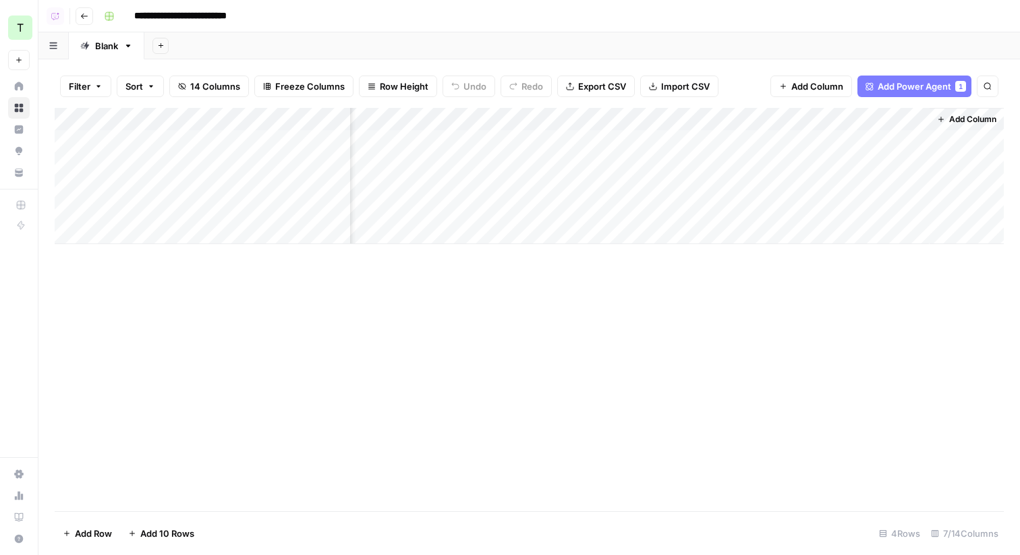
click at [965, 118] on span "Add Column" at bounding box center [973, 119] width 47 height 12
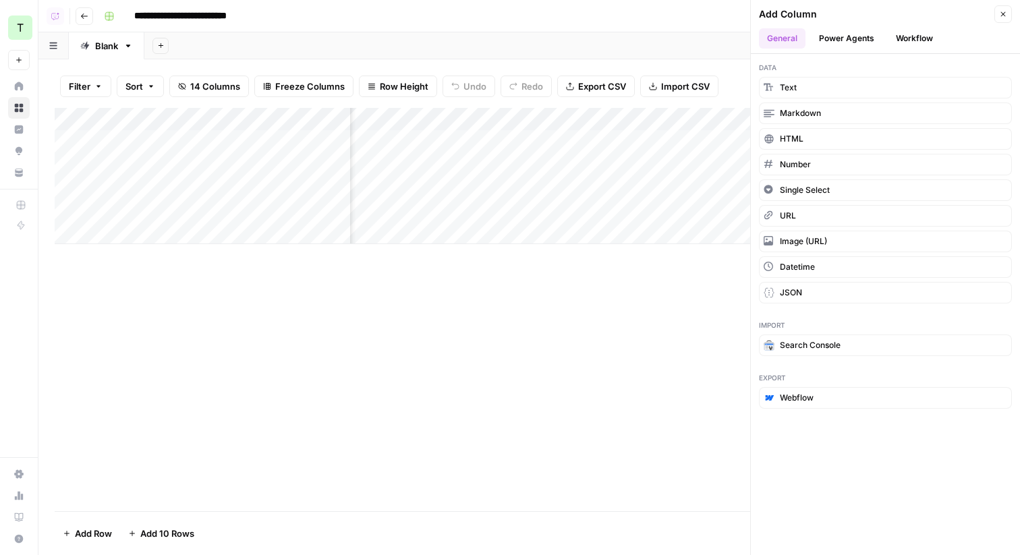
click at [856, 35] on button "Power Agents" at bounding box center [847, 38] width 72 height 20
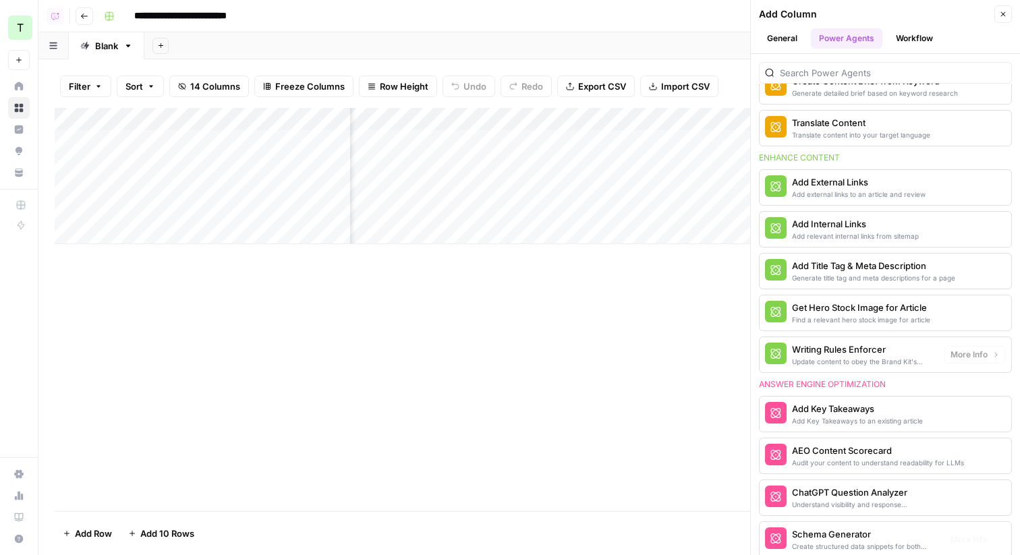
scroll to position [276, 0]
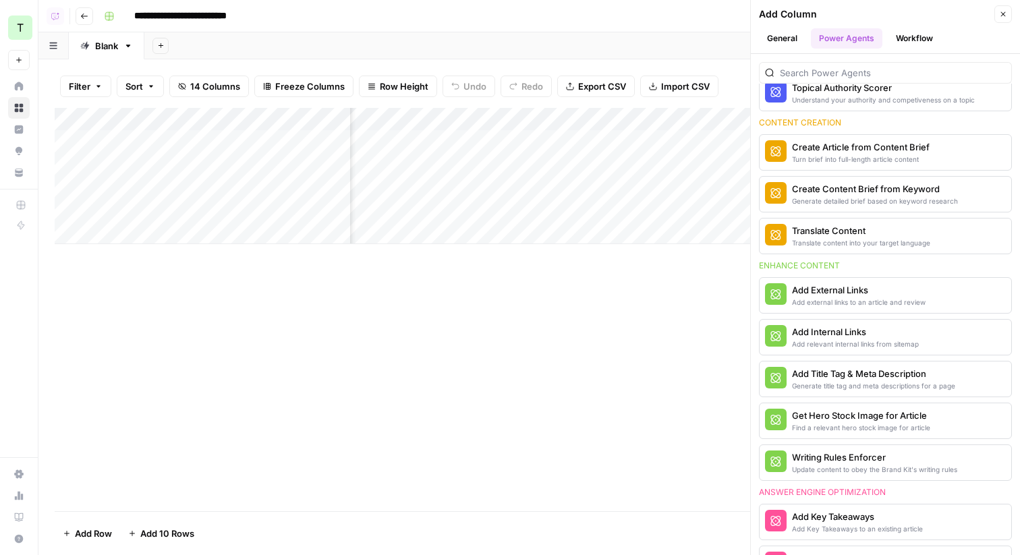
click at [826, 337] on div "Add Internal Links" at bounding box center [855, 331] width 127 height 13
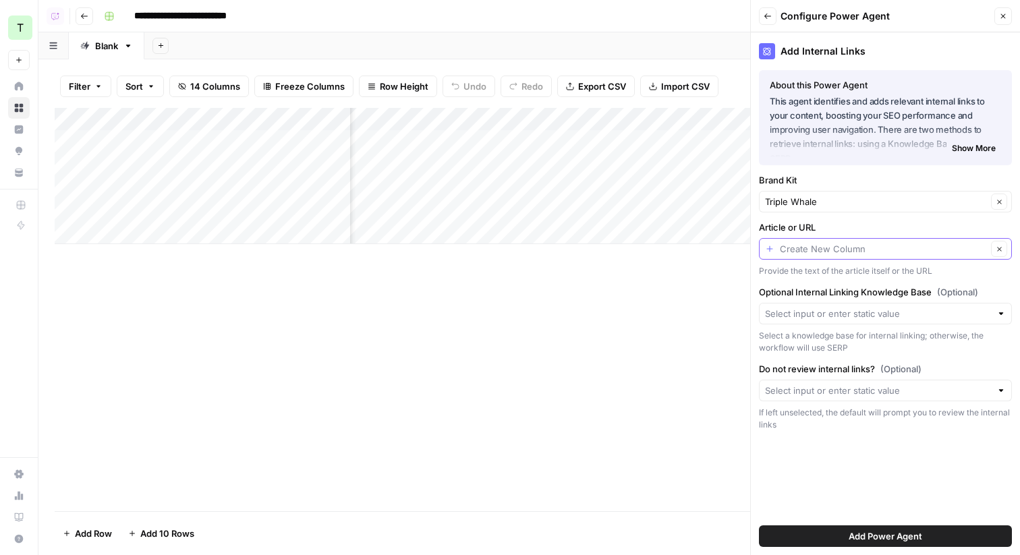
click at [869, 248] on input "Article or URL" at bounding box center [883, 248] width 207 height 13
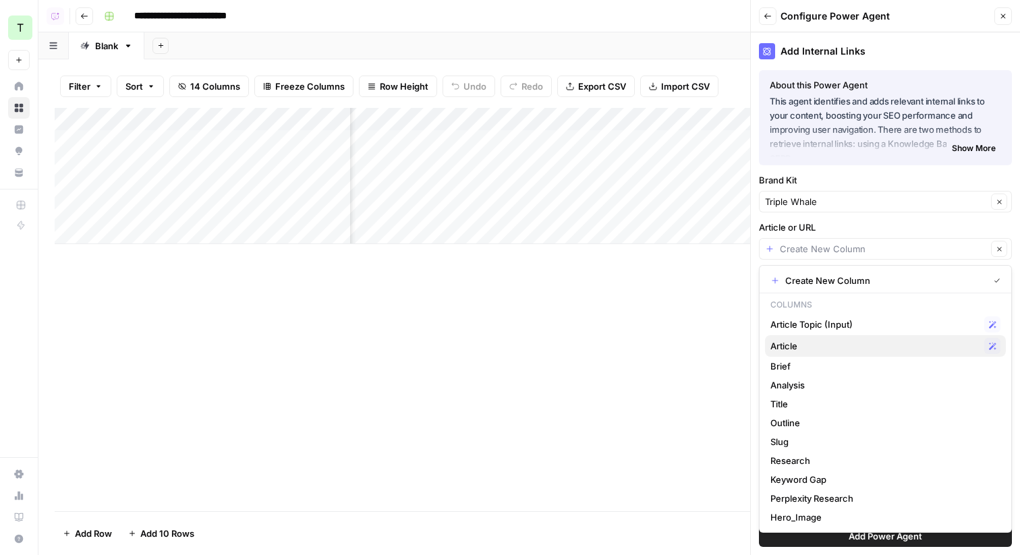
click at [804, 348] on span "Article" at bounding box center [875, 345] width 209 height 13
type input "Article"
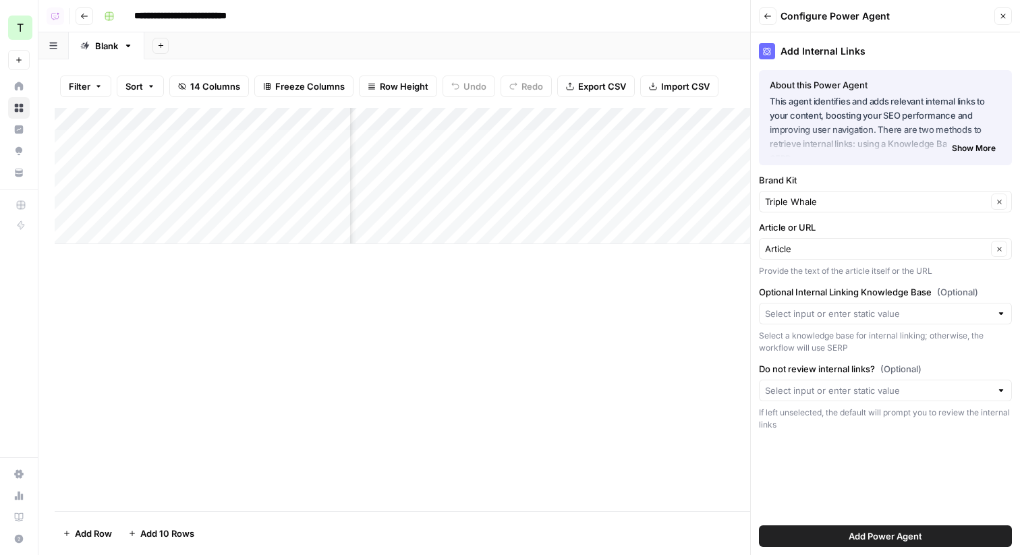
click at [820, 321] on div at bounding box center [885, 314] width 253 height 22
click at [805, 346] on span "TW Sitemap" at bounding box center [883, 345] width 225 height 13
type input "TW Sitemap"
click at [879, 399] on div at bounding box center [885, 391] width 253 height 22
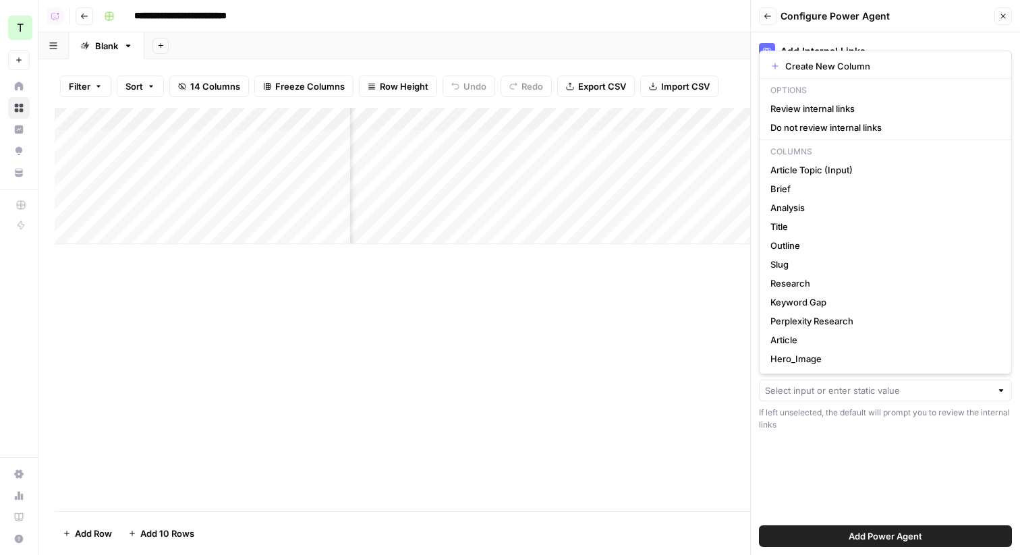
click at [885, 487] on div "Add Internal Links About this Power Agent This agent identifies and adds releva…" at bounding box center [885, 293] width 269 height 523
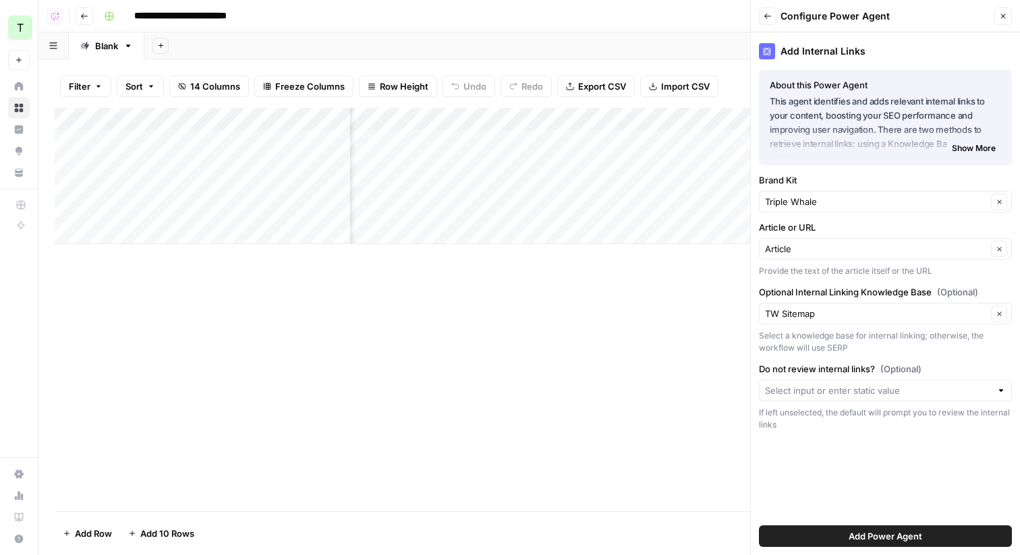
click at [878, 537] on span "Add Power Agent" at bounding box center [886, 536] width 74 height 13
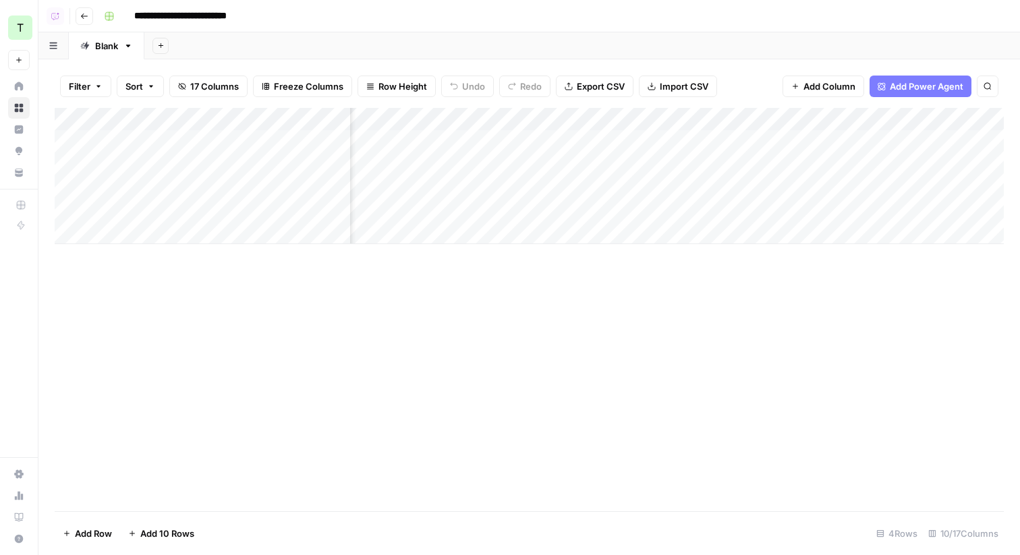
scroll to position [0, 537]
click at [817, 140] on div "Add Column" at bounding box center [530, 176] width 950 height 136
click at [825, 163] on div "Add Column" at bounding box center [530, 176] width 950 height 136
click at [794, 141] on div "Add Column" at bounding box center [530, 176] width 950 height 136
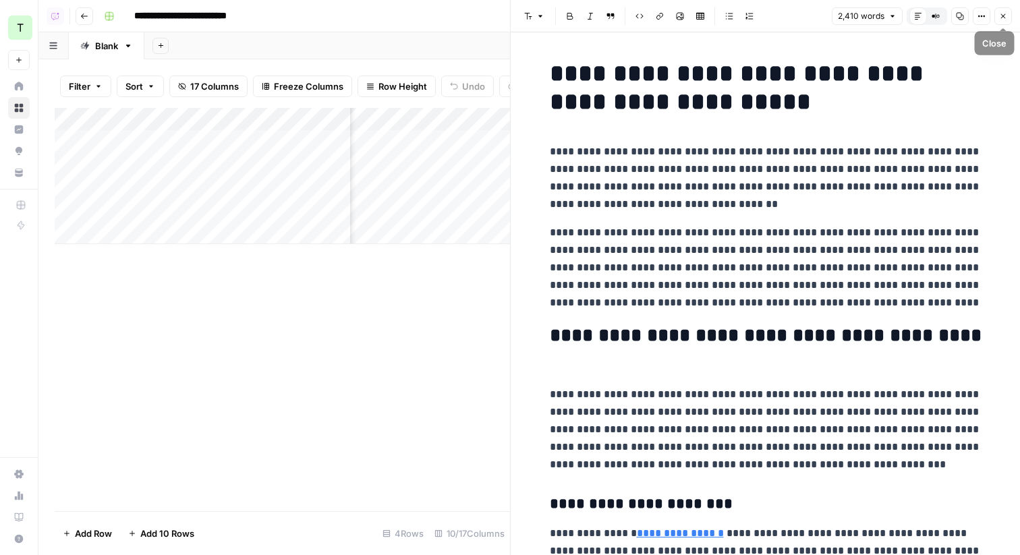
click at [1004, 15] on icon "button" at bounding box center [1004, 16] width 8 height 8
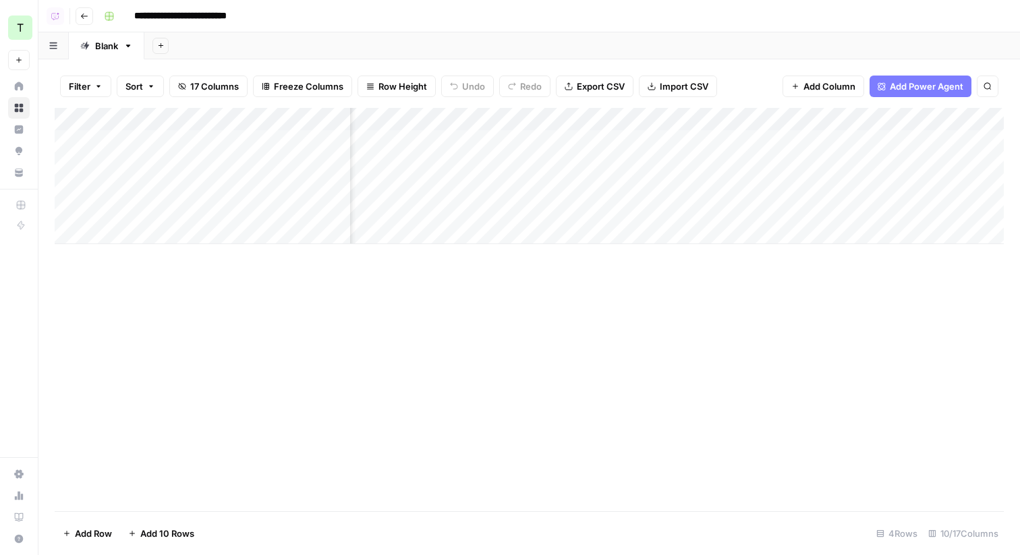
scroll to position [0, 584]
click at [703, 142] on div "Add Column" at bounding box center [530, 176] width 950 height 136
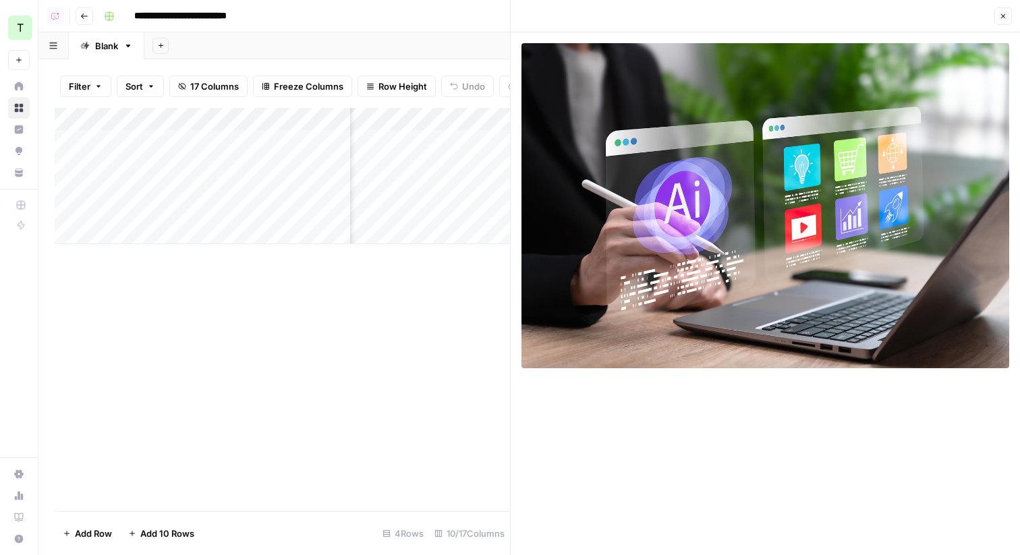
click at [1001, 16] on icon "button" at bounding box center [1004, 16] width 8 height 8
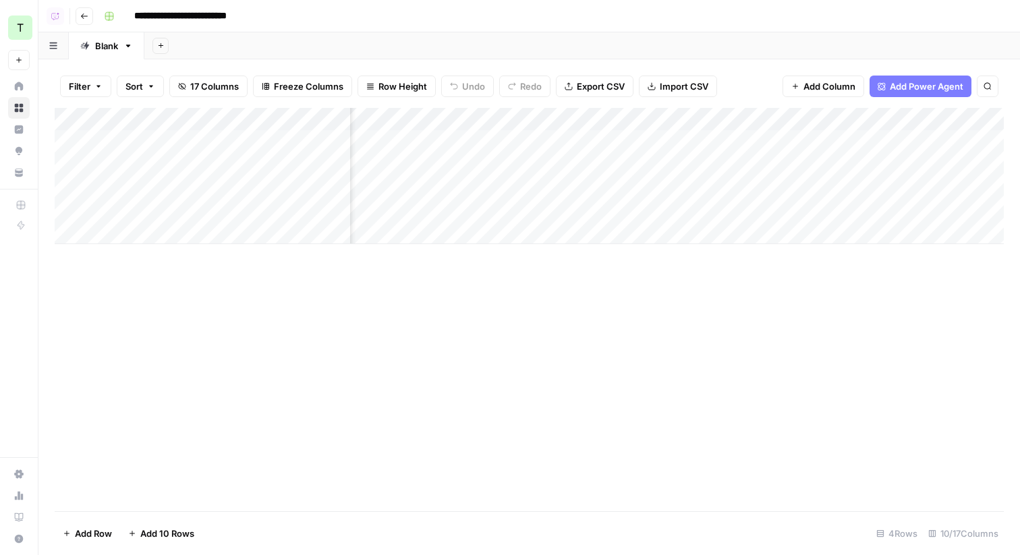
scroll to position [0, 584]
click at [566, 117] on div "Add Column" at bounding box center [530, 176] width 950 height 136
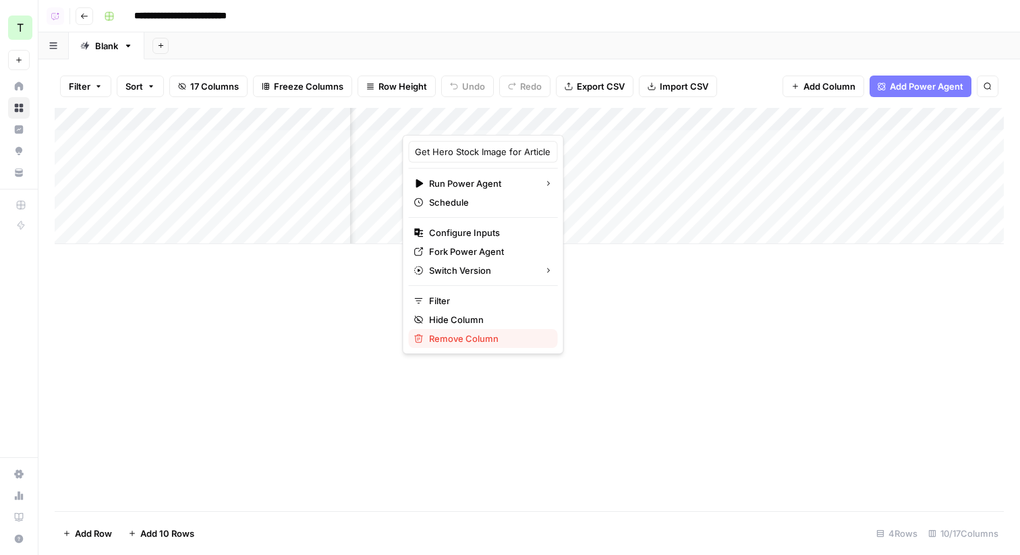
click at [453, 342] on span "Remove Column" at bounding box center [488, 338] width 118 height 13
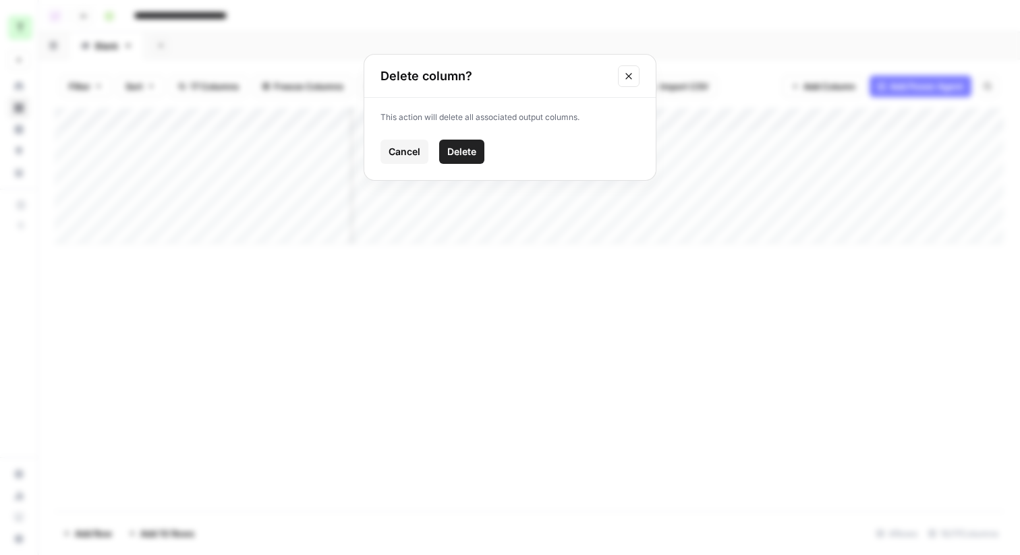
click at [466, 156] on span "Delete" at bounding box center [461, 151] width 29 height 13
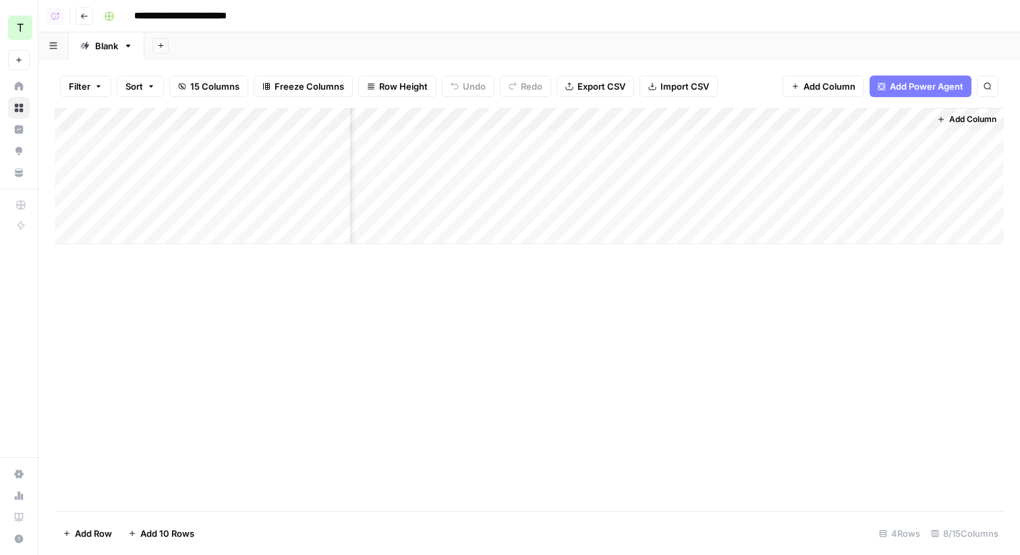
scroll to position [0, 441]
click at [795, 137] on div "Add Column" at bounding box center [530, 176] width 950 height 136
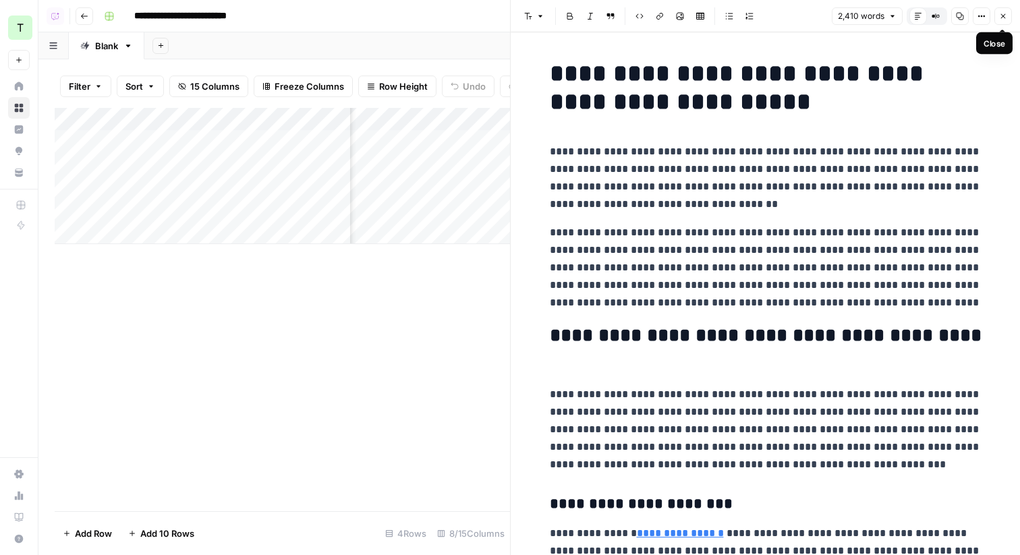
click at [999, 22] on button "Close" at bounding box center [1004, 16] width 18 height 18
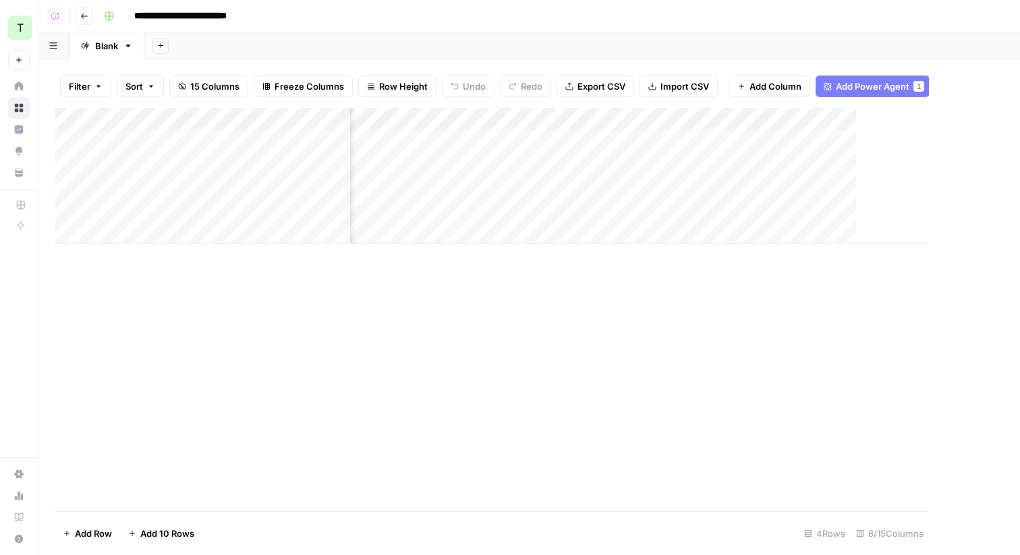
scroll to position [0, 425]
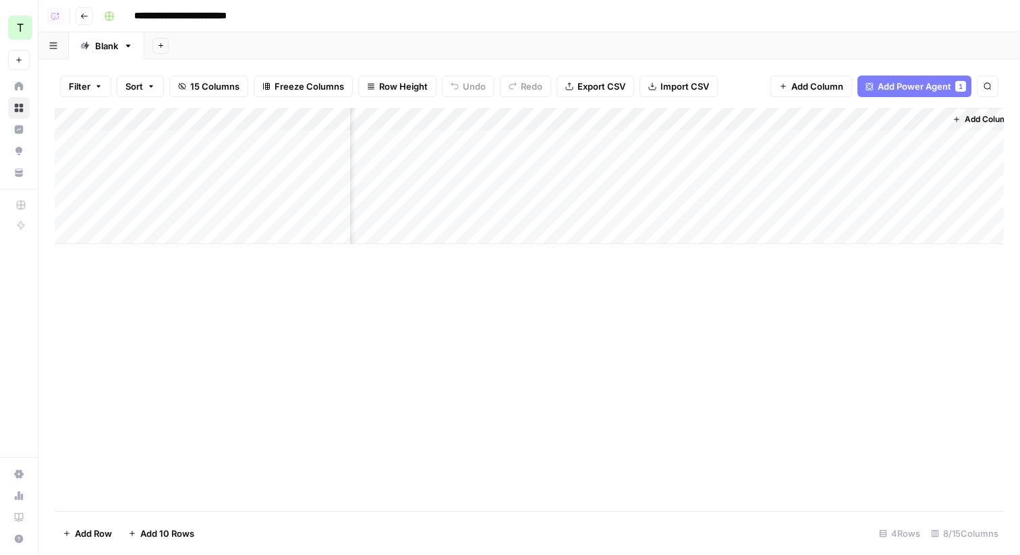
click at [973, 116] on span "Add Column" at bounding box center [988, 119] width 47 height 12
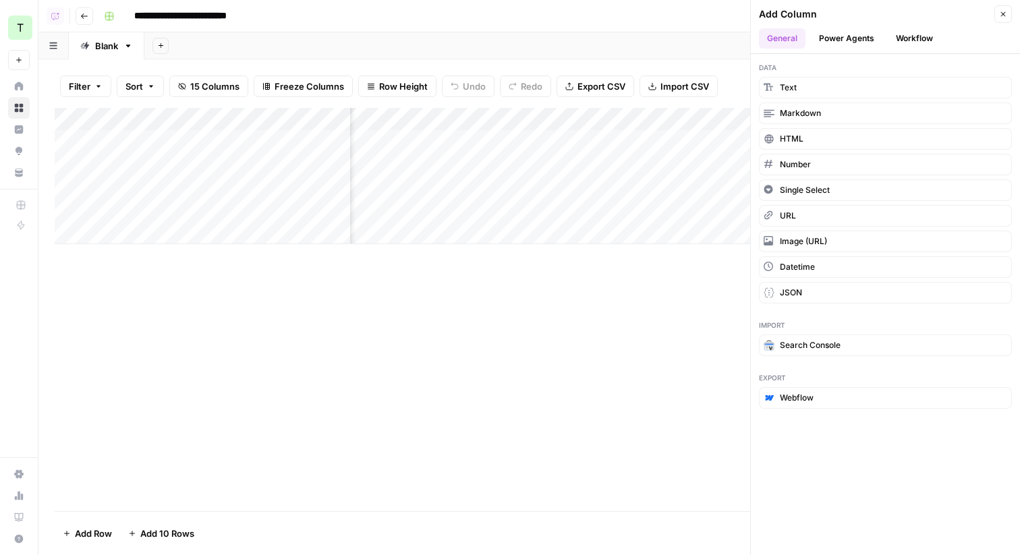
click at [854, 34] on button "Power Agents" at bounding box center [847, 38] width 72 height 20
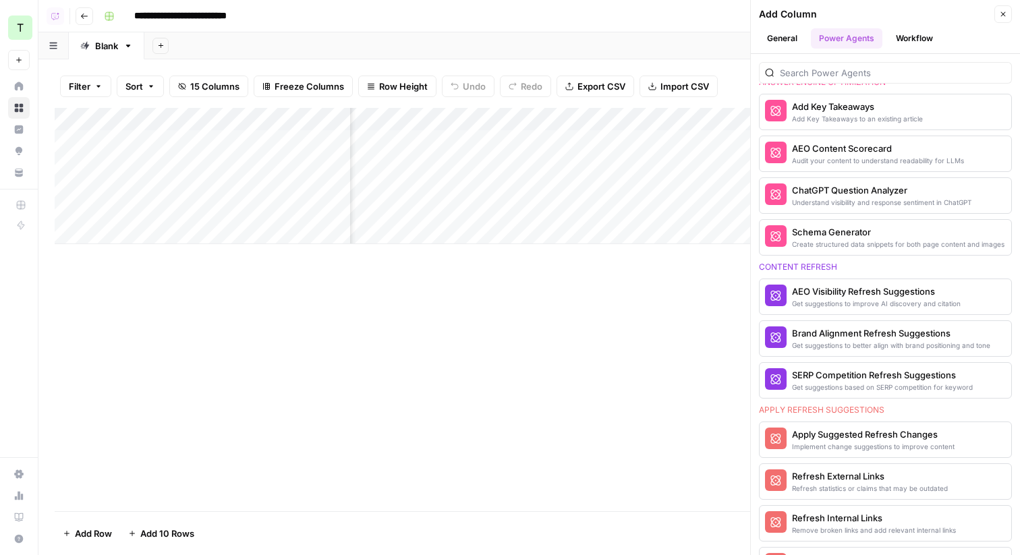
scroll to position [866, 0]
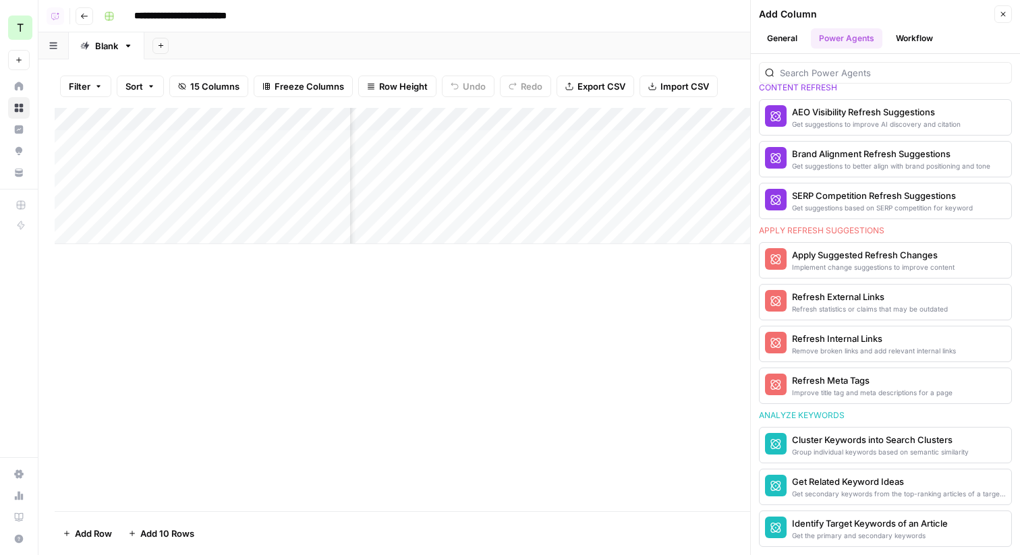
click at [1005, 10] on icon "button" at bounding box center [1004, 14] width 8 height 8
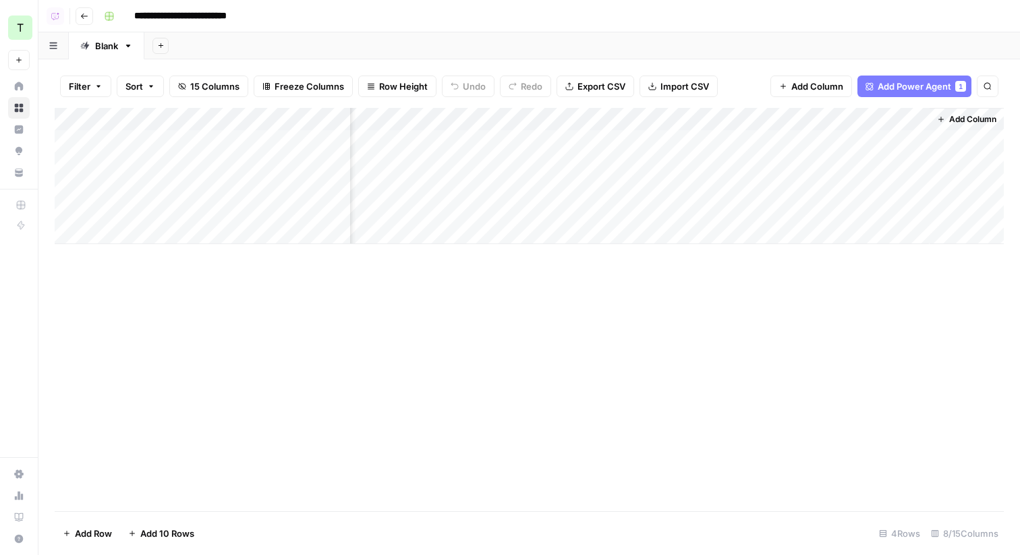
scroll to position [0, 0]
click at [86, 16] on icon "button" at bounding box center [84, 16] width 8 height 8
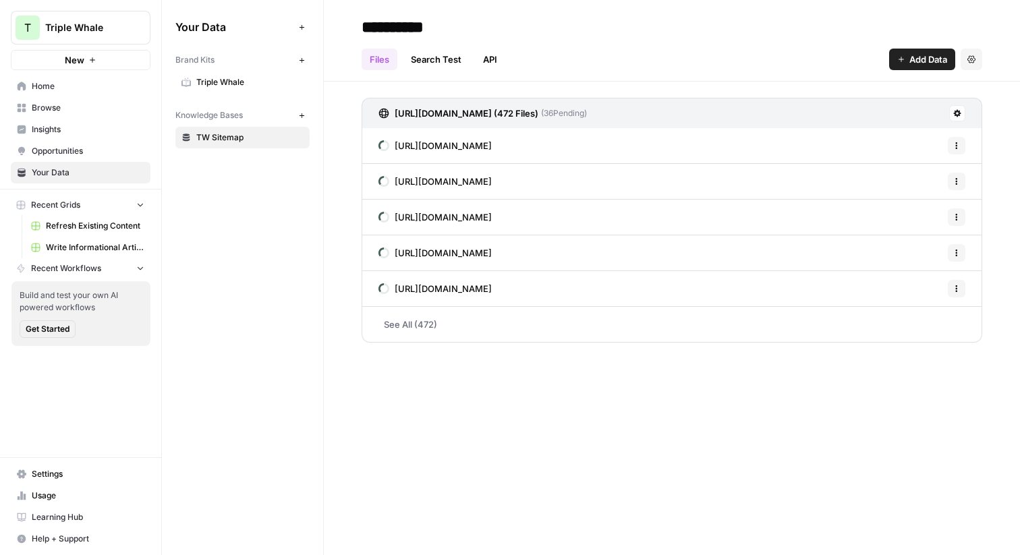
click at [217, 78] on span "Triple Whale" at bounding box center [249, 82] width 107 height 12
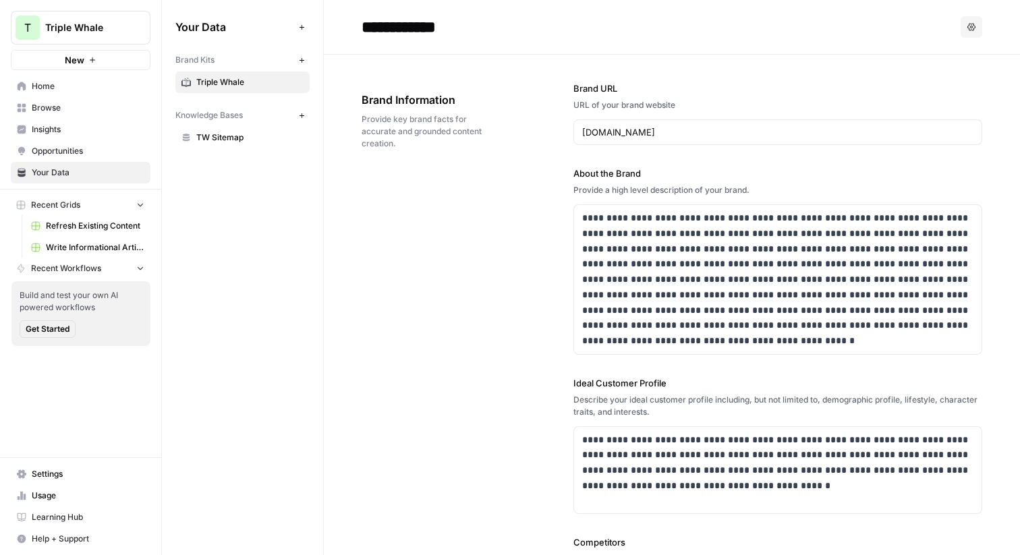
click at [217, 137] on span "TW Sitemap" at bounding box center [249, 138] width 107 height 12
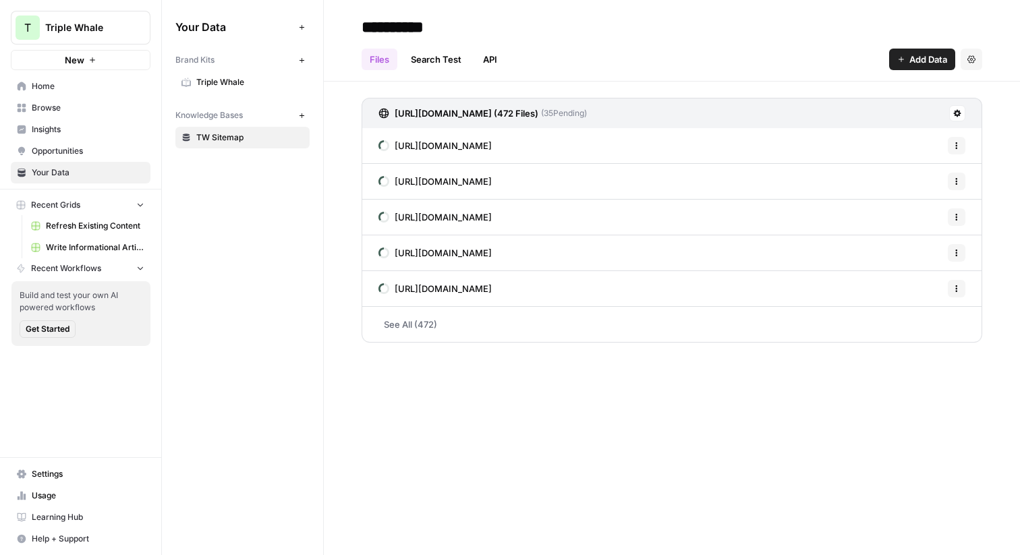
click at [213, 80] on span "Triple Whale" at bounding box center [249, 82] width 107 height 12
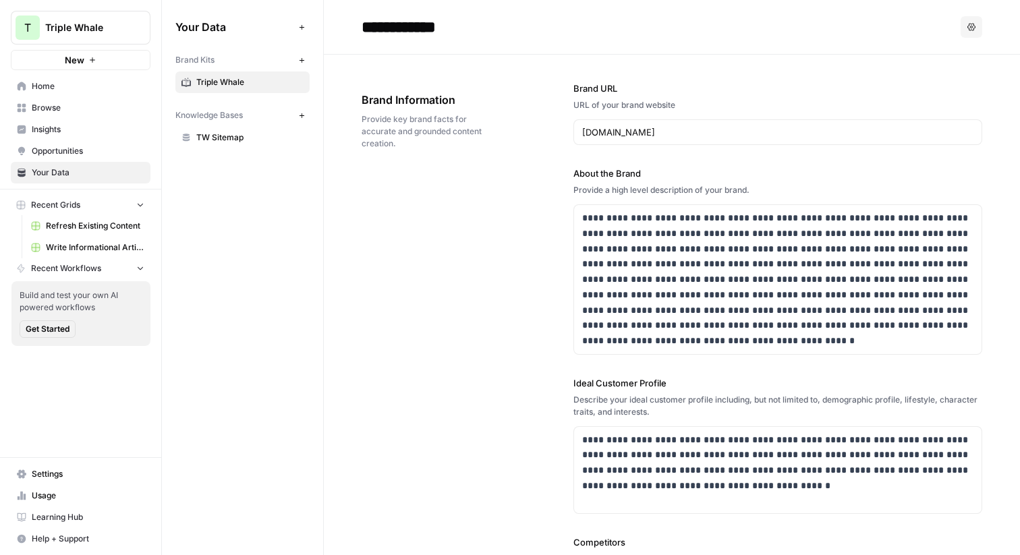
click at [44, 128] on span "Insights" at bounding box center [88, 130] width 113 height 12
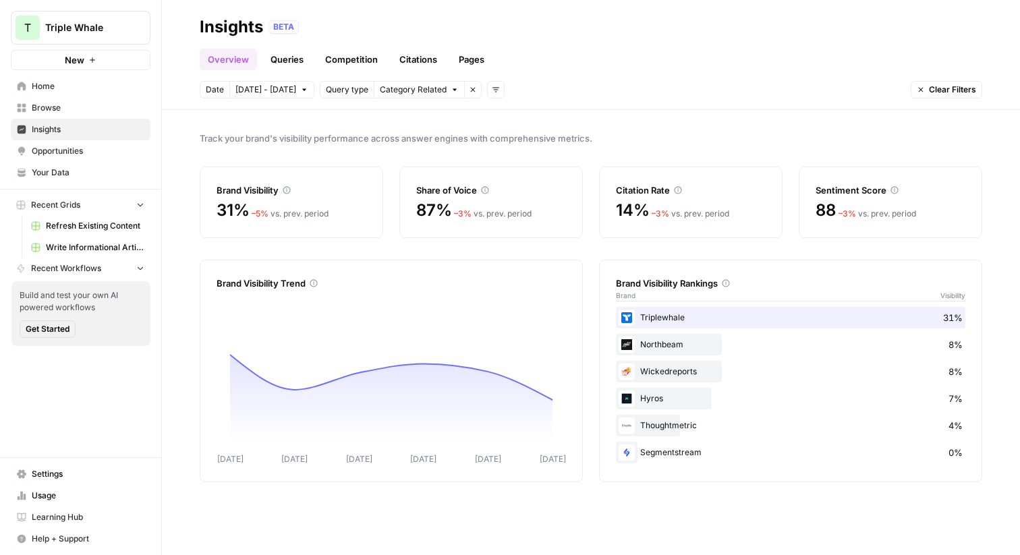
click at [288, 55] on link "Queries" at bounding box center [287, 60] width 49 height 22
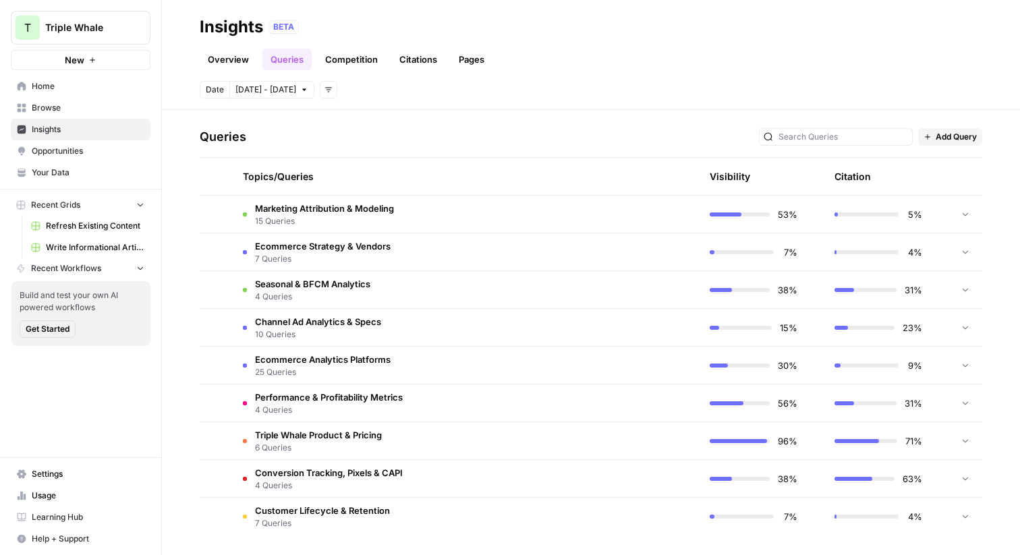
scroll to position [269, 0]
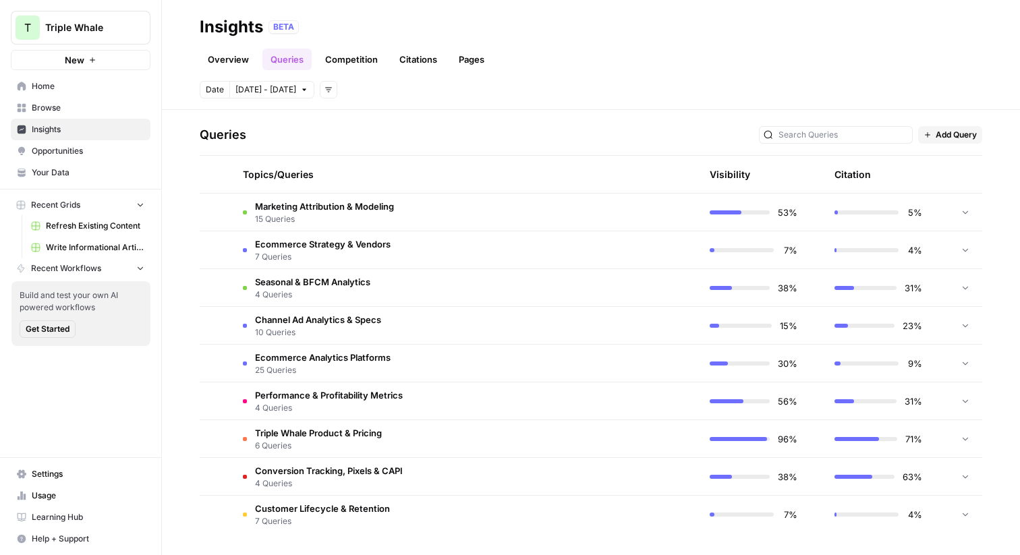
click at [452, 209] on td "Marketing Attribution & Modeling 15 Queries" at bounding box center [401, 212] width 339 height 37
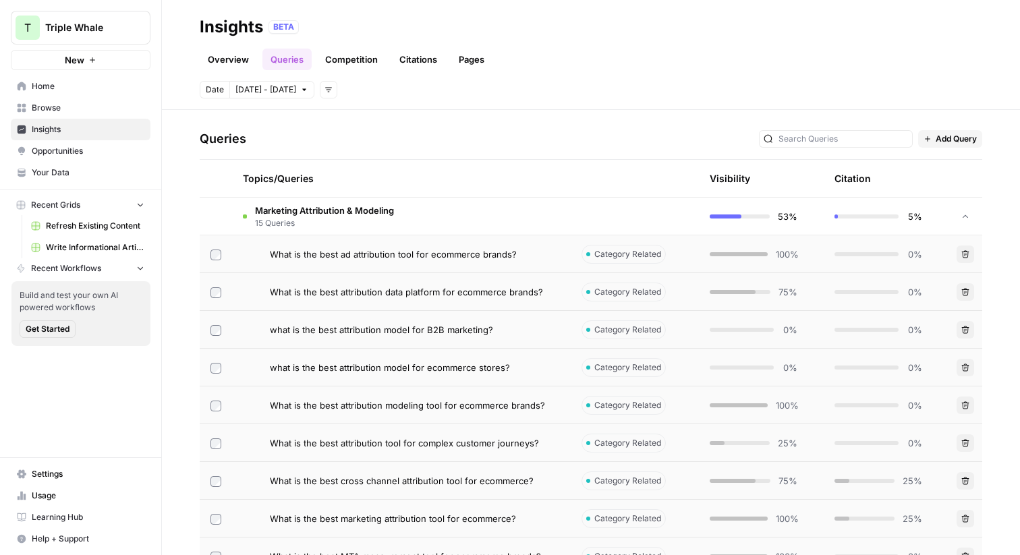
scroll to position [252, 0]
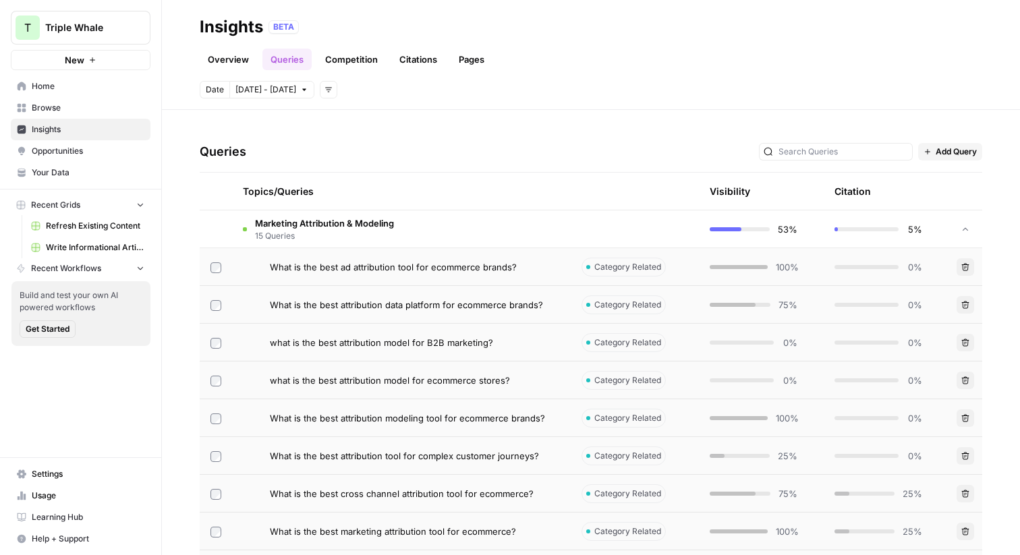
click at [483, 271] on span "What is the best ad attribution tool for ecommerce brands?" at bounding box center [393, 267] width 247 height 13
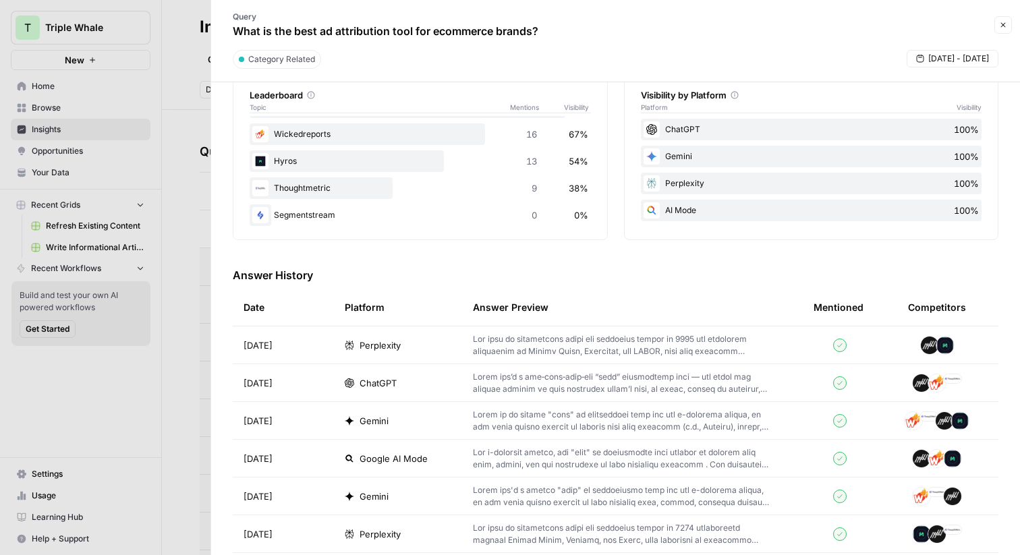
scroll to position [49, 0]
click at [594, 344] on p at bounding box center [622, 345] width 298 height 24
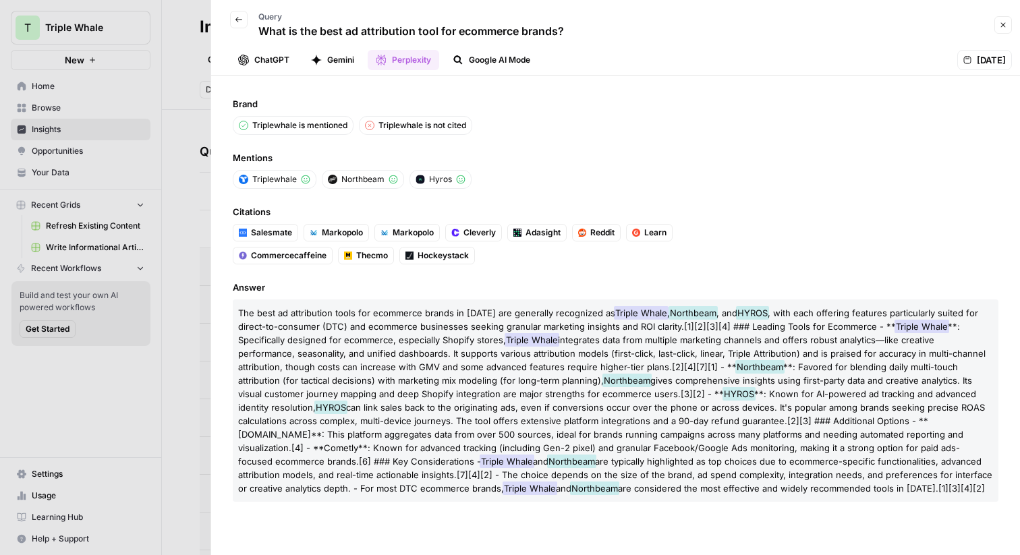
click at [242, 18] on icon "button" at bounding box center [239, 20] width 8 height 8
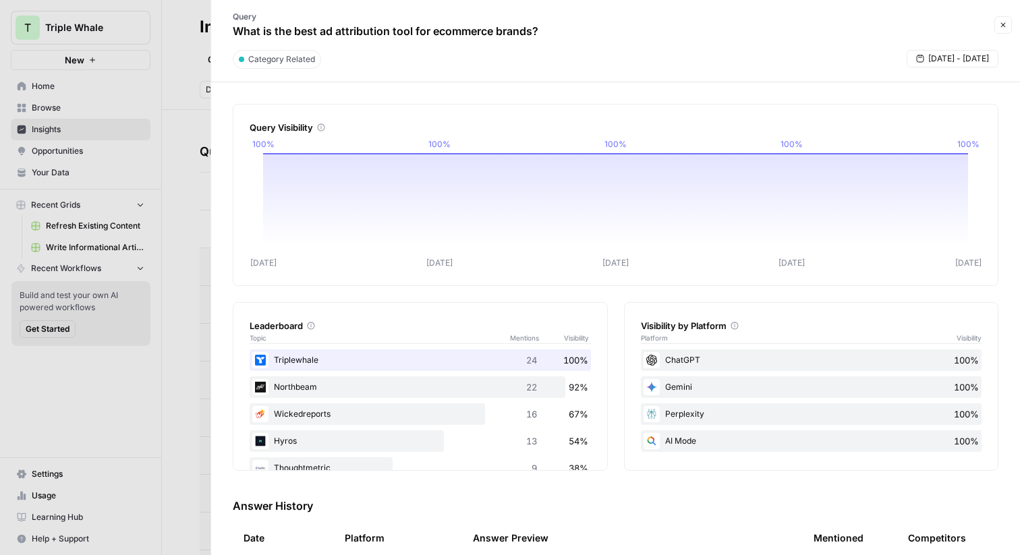
scroll to position [5, 0]
click at [1008, 23] on button "Close" at bounding box center [1004, 25] width 18 height 18
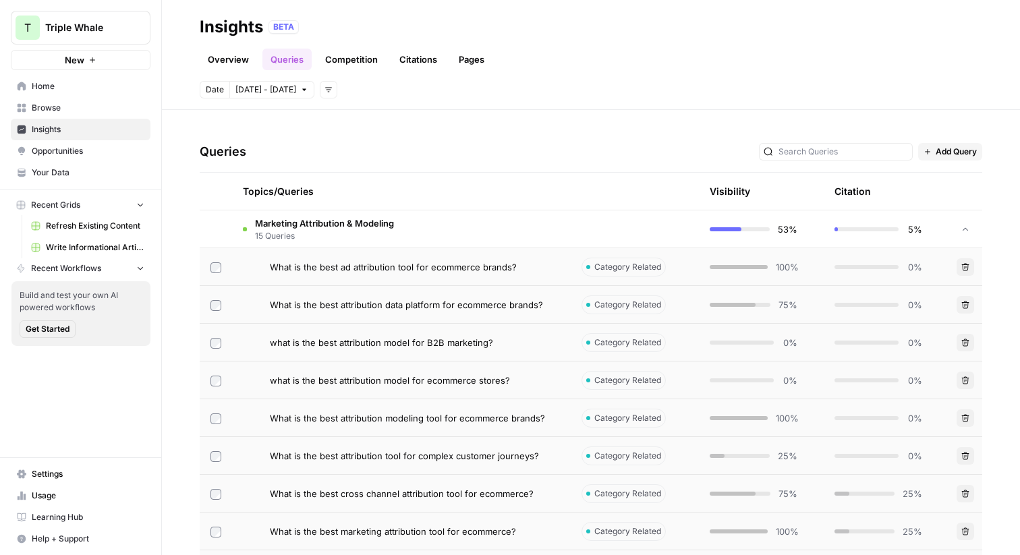
click at [345, 55] on link "Competition" at bounding box center [351, 60] width 69 height 22
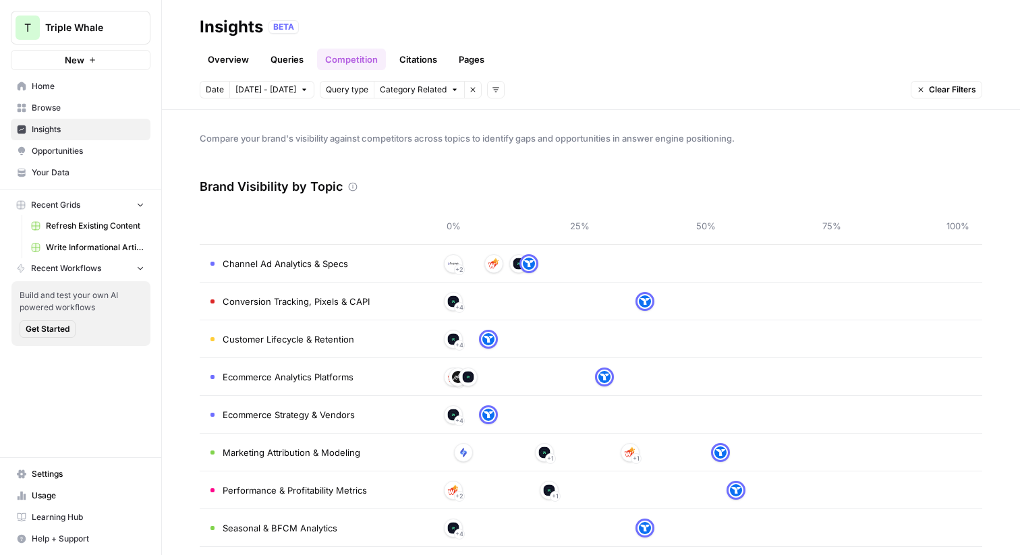
click at [415, 57] on link "Citations" at bounding box center [418, 60] width 54 height 22
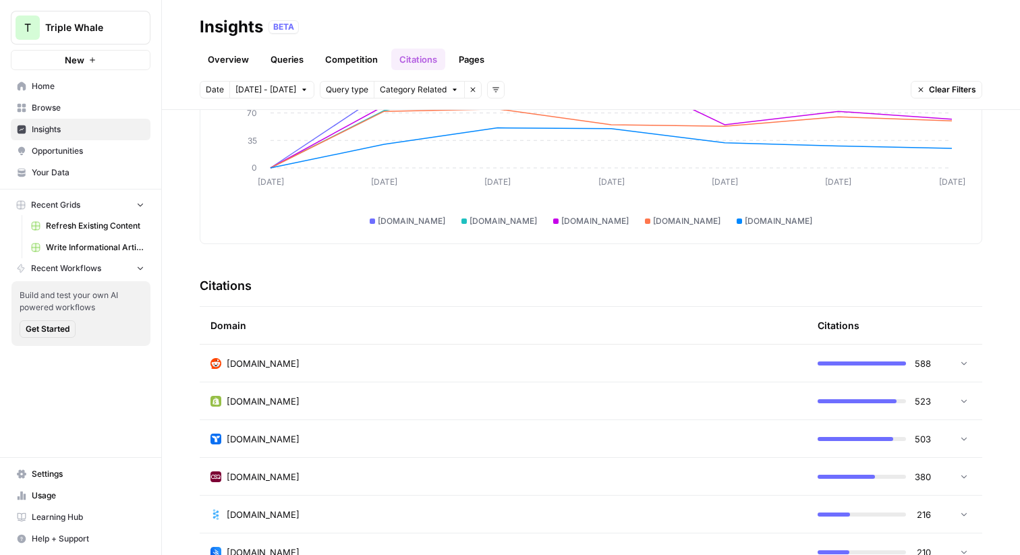
scroll to position [108, 0]
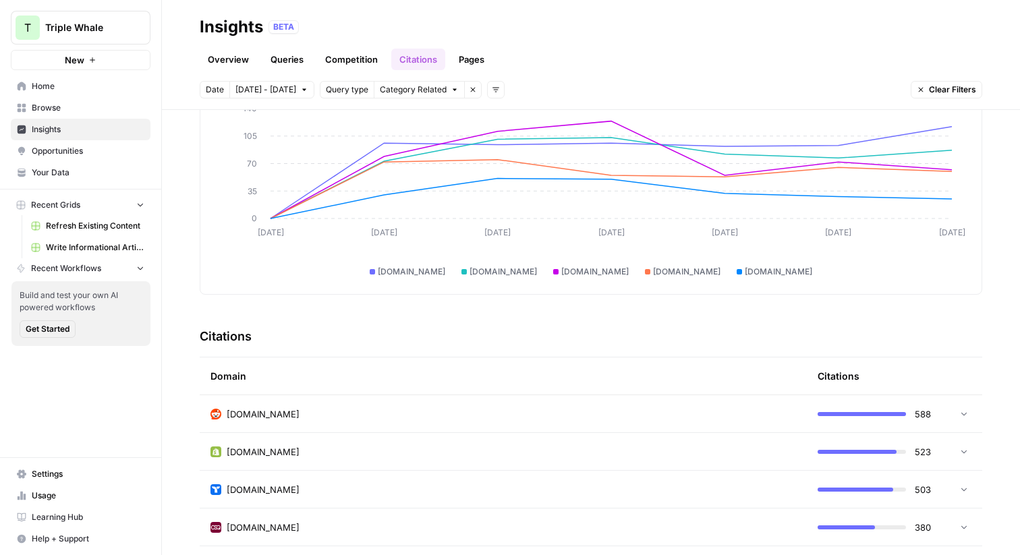
click at [512, 414] on div "reddit.com" at bounding box center [504, 414] width 586 height 13
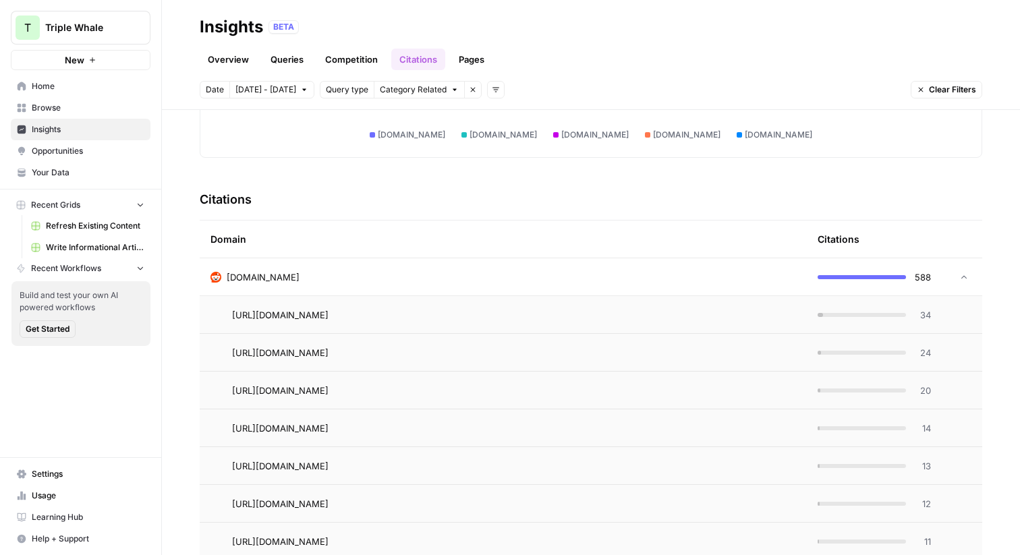
scroll to position [196, 0]
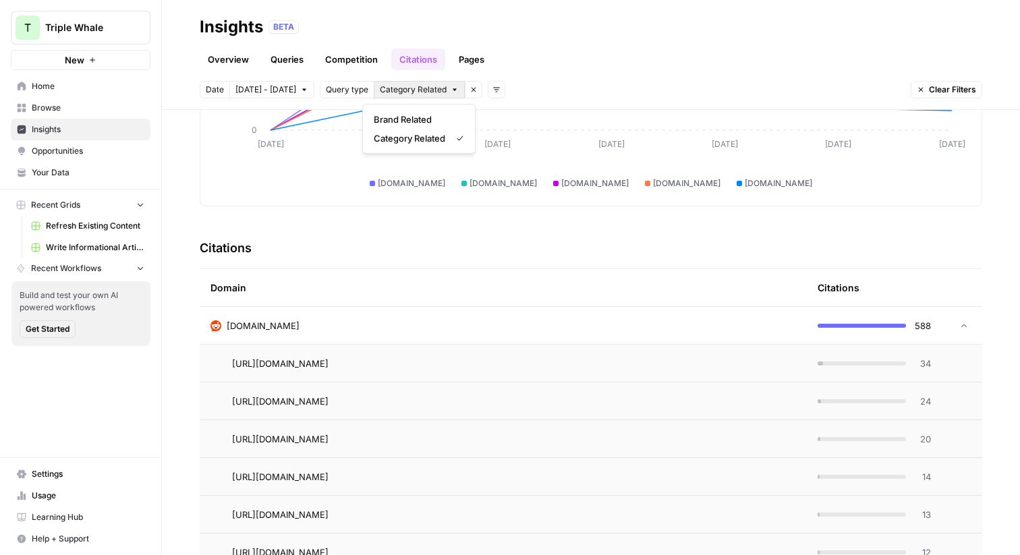
click at [451, 93] on icon "button" at bounding box center [455, 90] width 8 height 8
click at [409, 114] on span "Brand Related" at bounding box center [416, 119] width 85 height 13
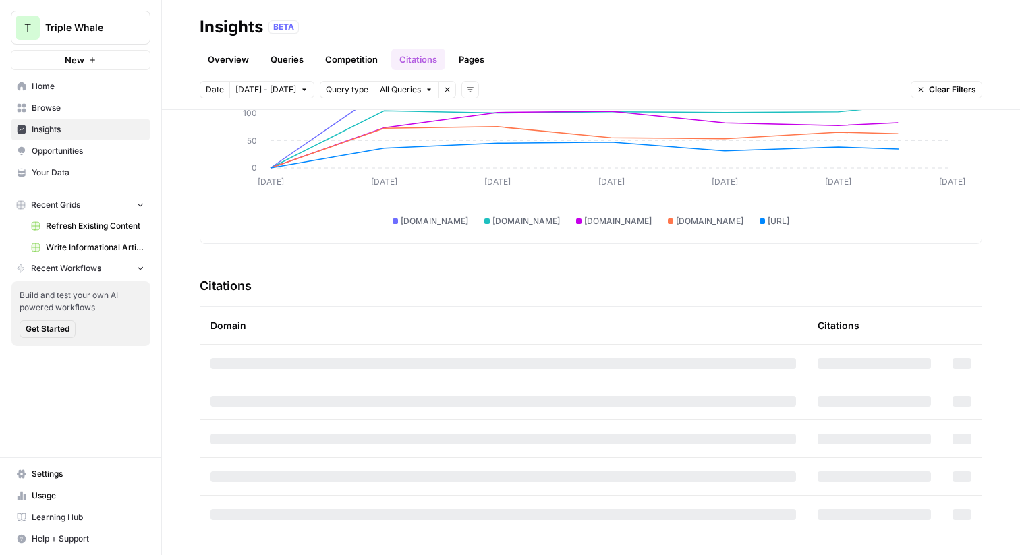
scroll to position [196, 0]
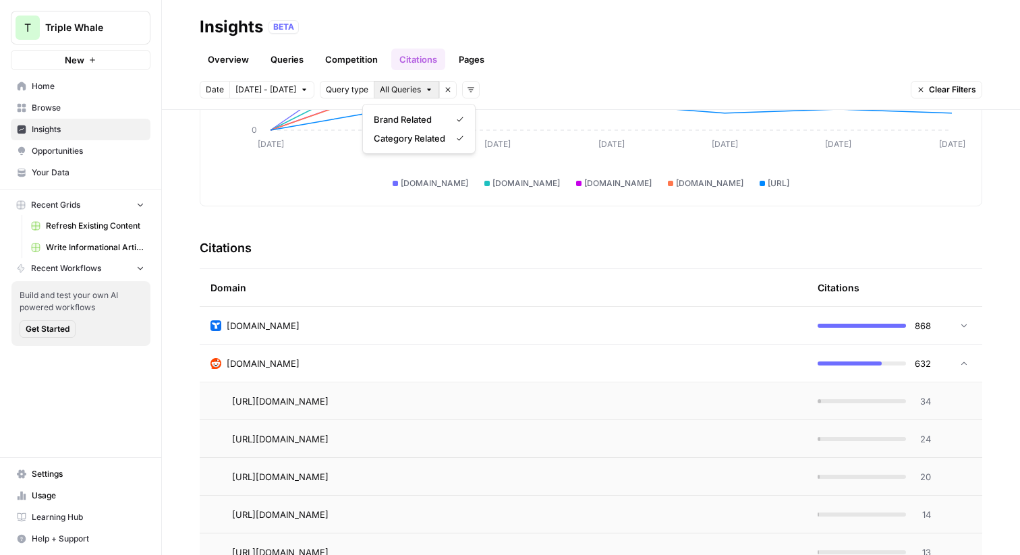
click at [410, 90] on button "All Queries" at bounding box center [406, 90] width 65 height 18
click at [530, 64] on div "Overview Queries Competition Citations Pages" at bounding box center [591, 54] width 783 height 32
click at [525, 358] on div "reddit.com" at bounding box center [504, 363] width 586 height 13
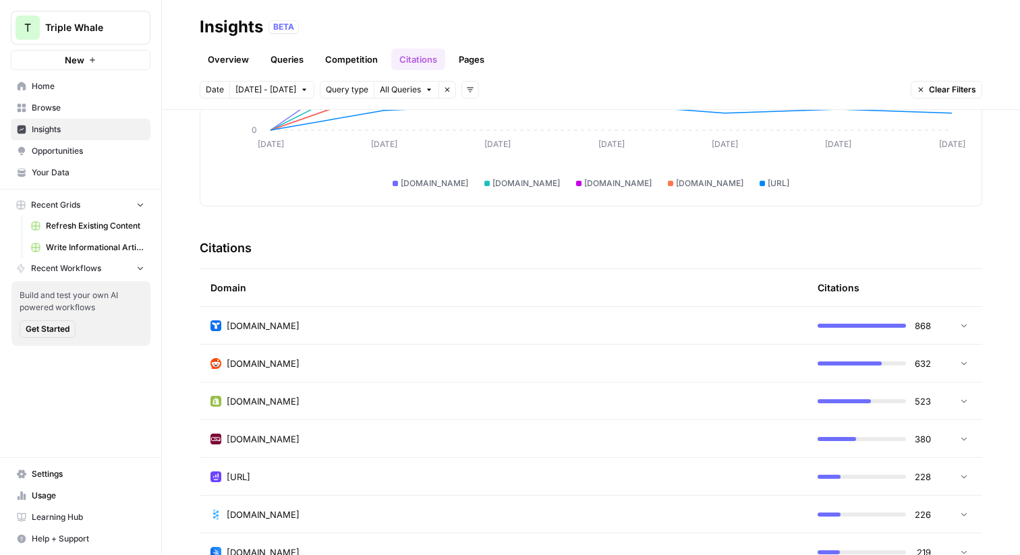
click at [406, 91] on span "All Queries" at bounding box center [400, 90] width 41 height 12
click at [412, 127] on button "Brand Related" at bounding box center [418, 119] width 101 height 19
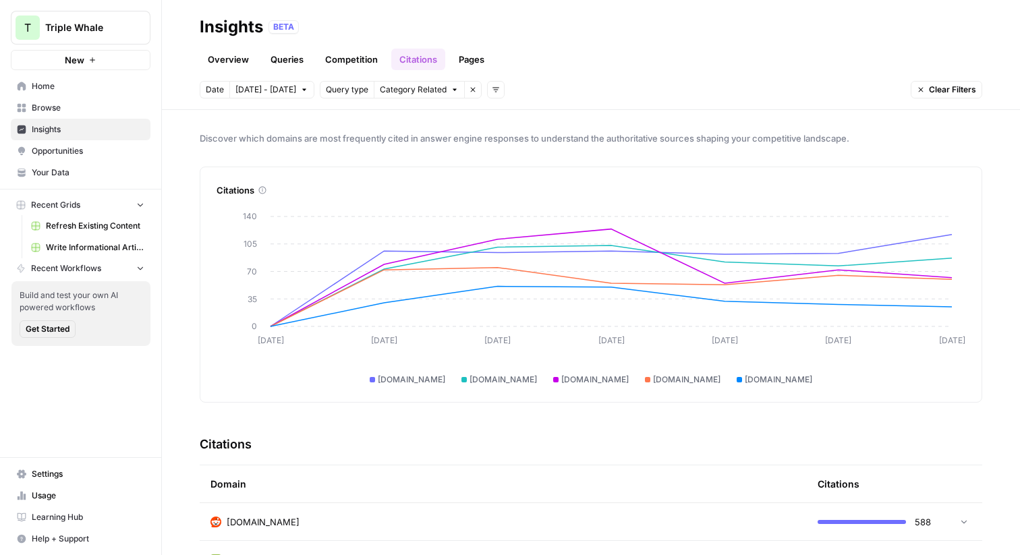
click at [479, 60] on link "Pages" at bounding box center [472, 60] width 42 height 22
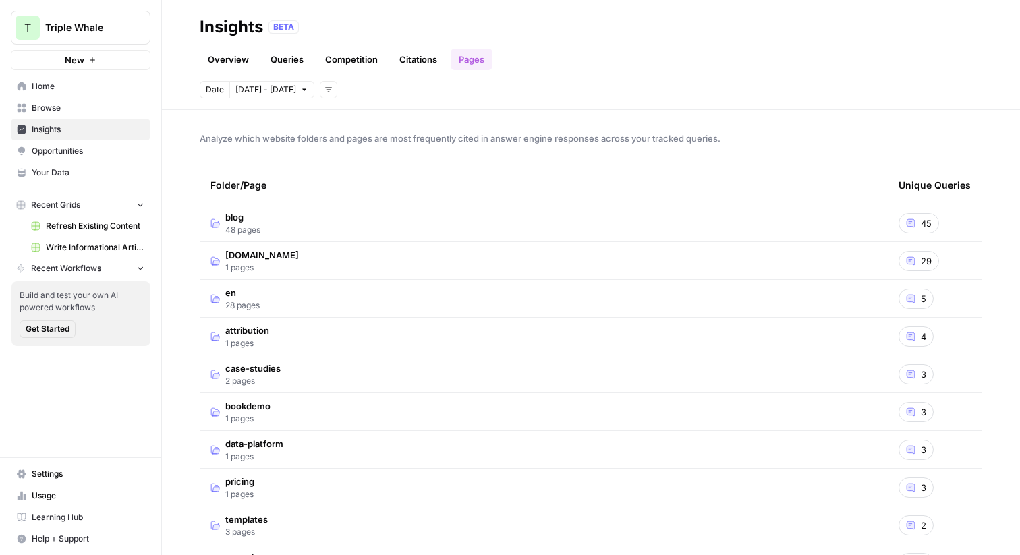
click at [80, 152] on span "Opportunities" at bounding box center [88, 151] width 113 height 12
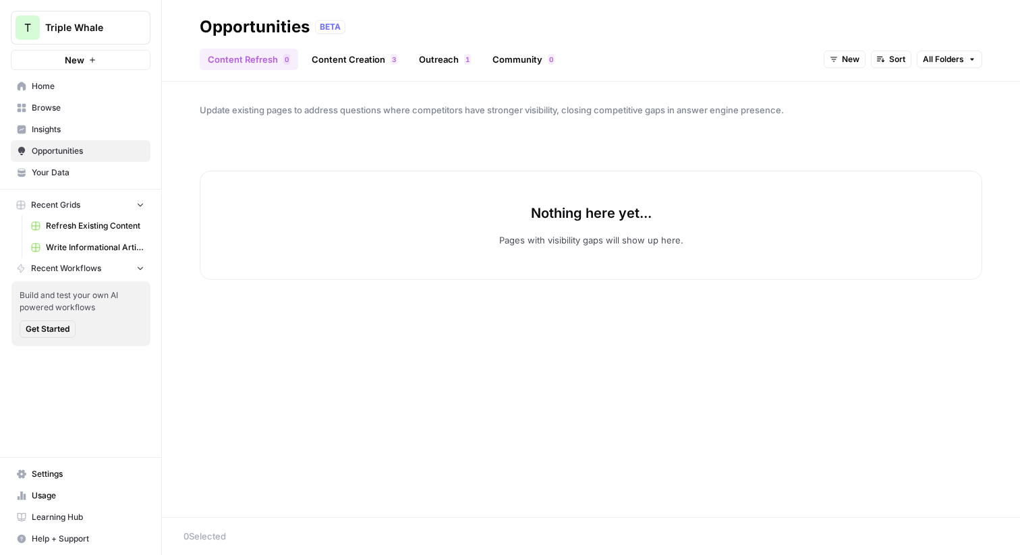
click at [837, 61] on icon "button" at bounding box center [834, 59] width 8 height 8
click at [840, 84] on span "All Opportunities" at bounding box center [870, 88] width 69 height 13
